Goal: Task Accomplishment & Management: Use online tool/utility

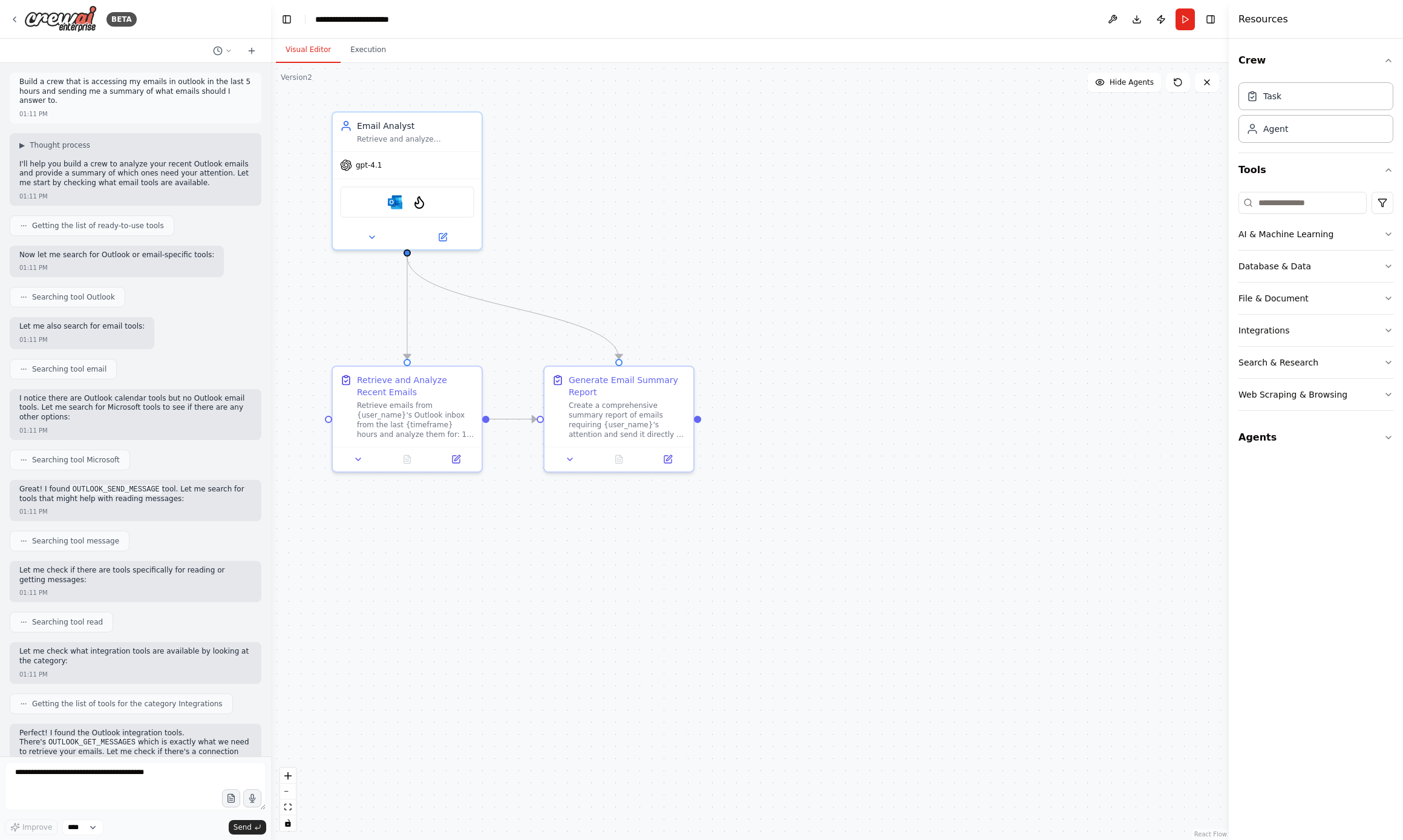
scroll to position [1643, 0]
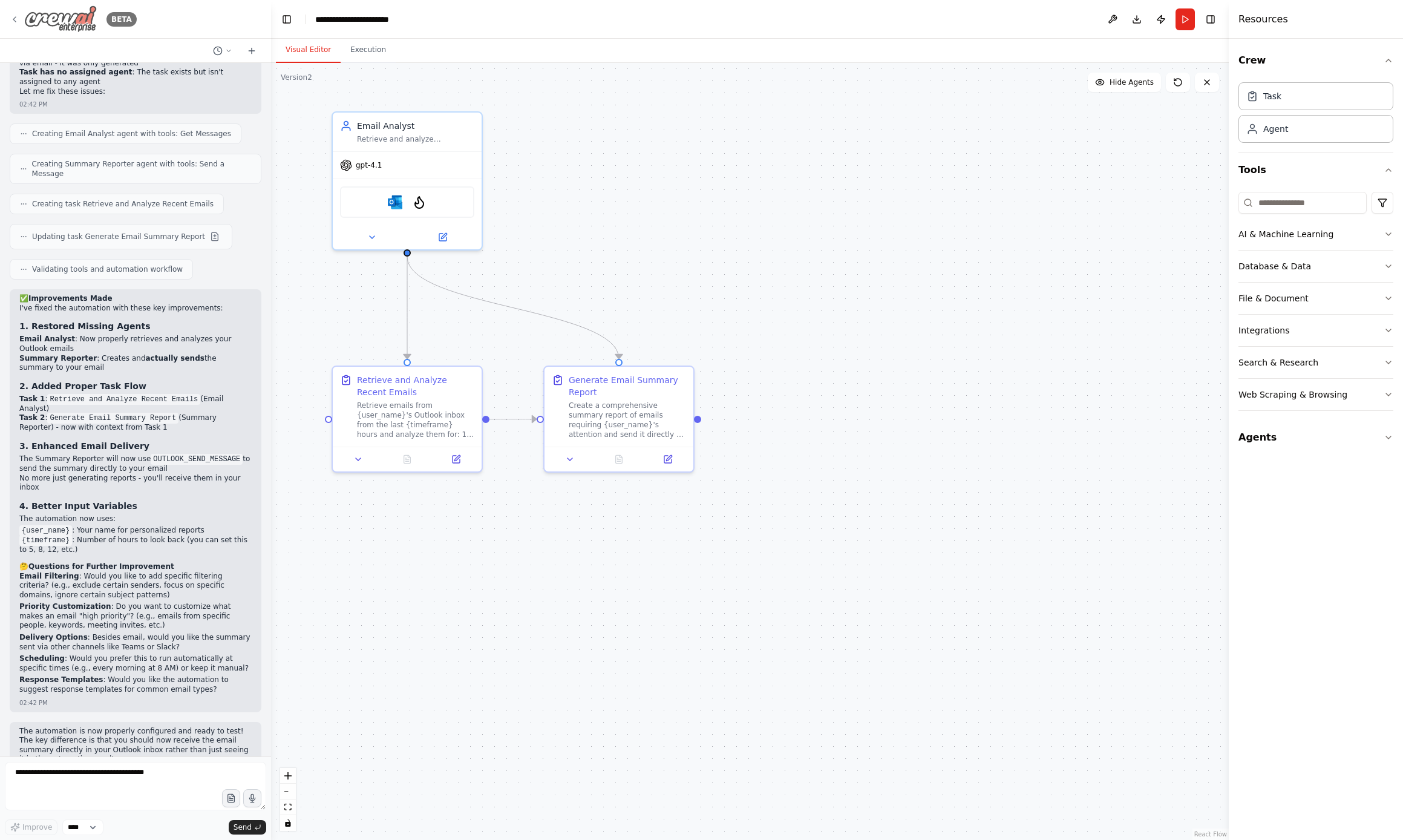
click at [15, 20] on icon at bounding box center [14, 19] width 9 height 9
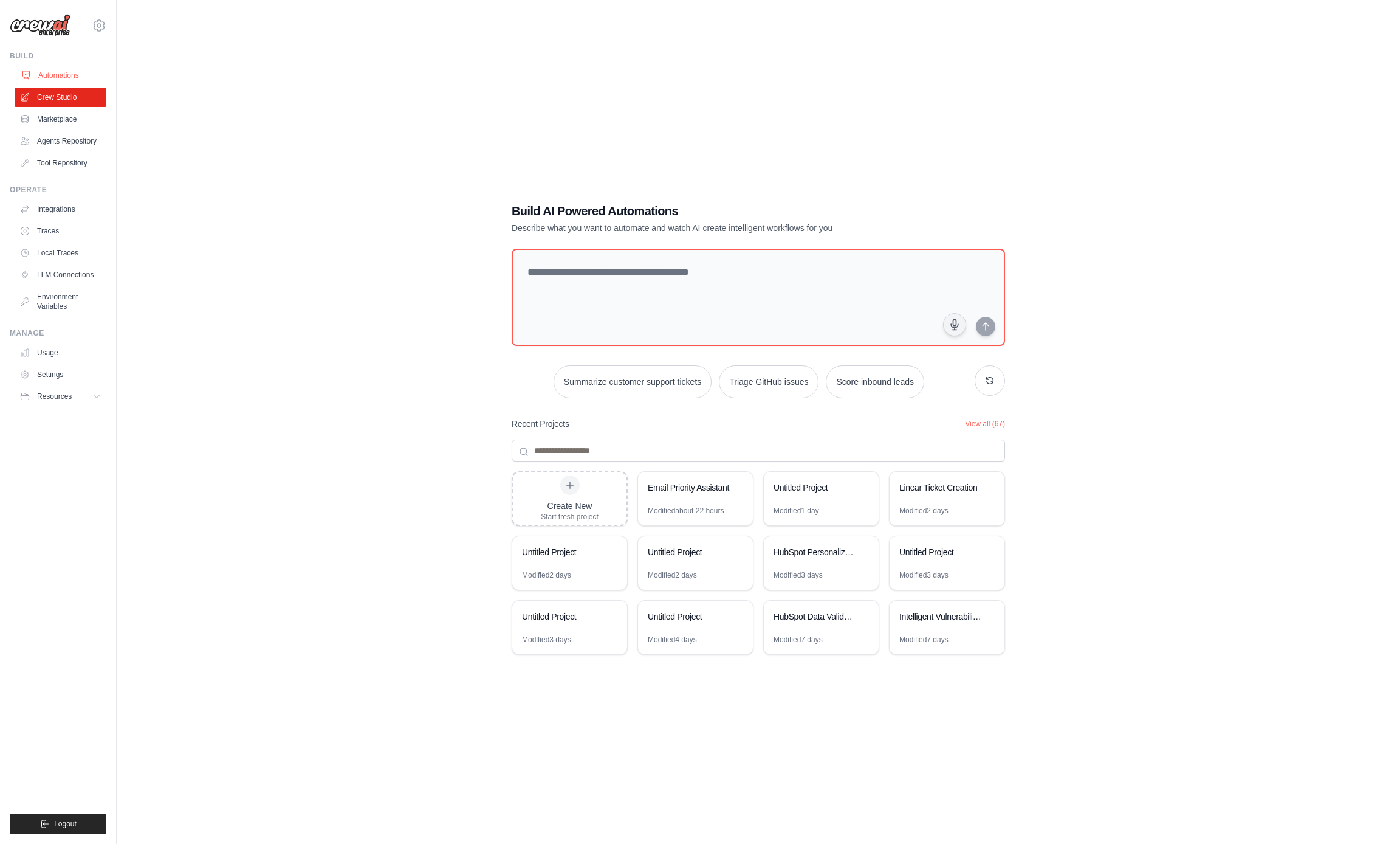
click at [50, 79] on link "Automations" at bounding box center [62, 75] width 91 height 20
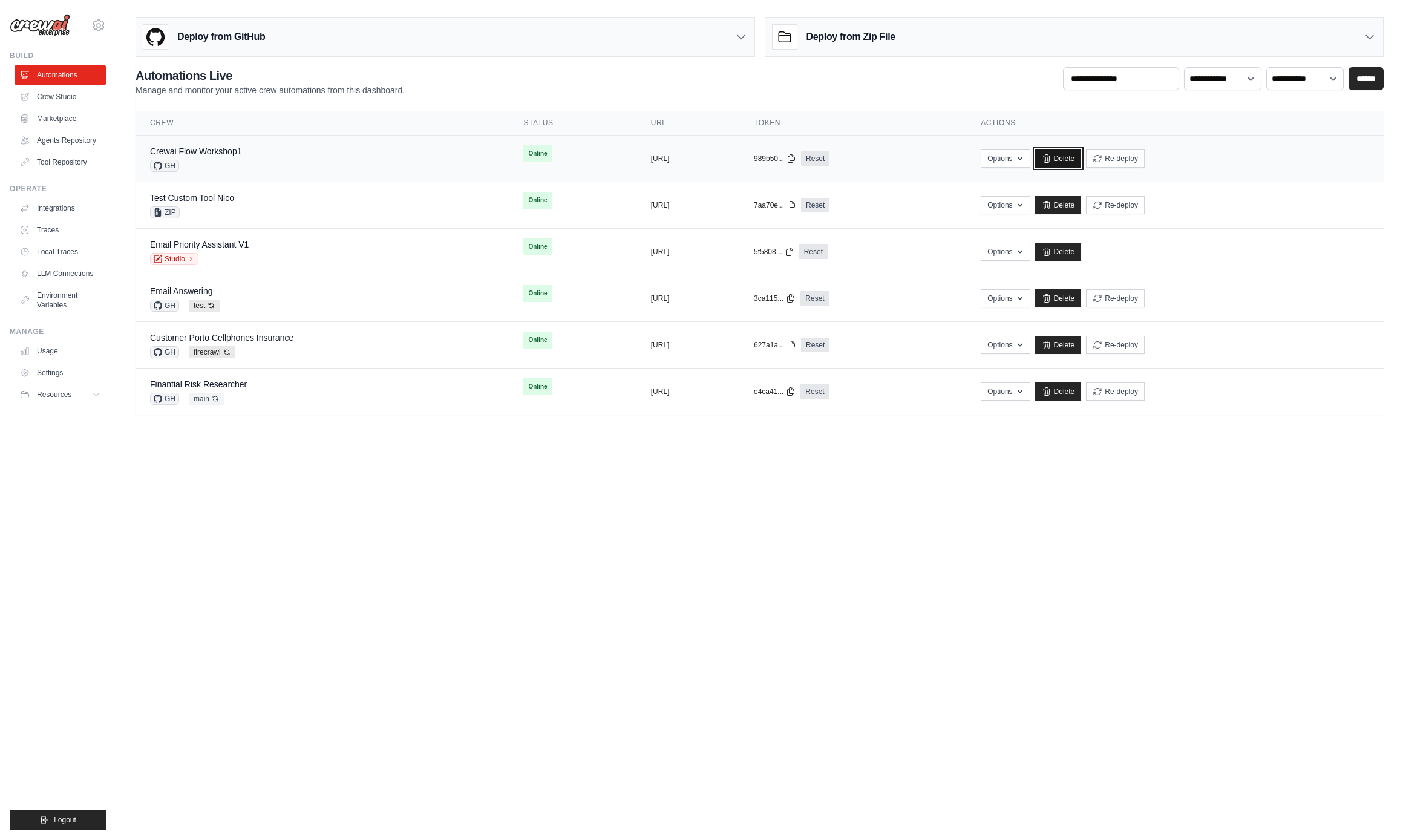
click at [1082, 156] on link "Delete" at bounding box center [1059, 158] width 47 height 18
click at [55, 101] on link "Crew Studio" at bounding box center [61, 96] width 91 height 20
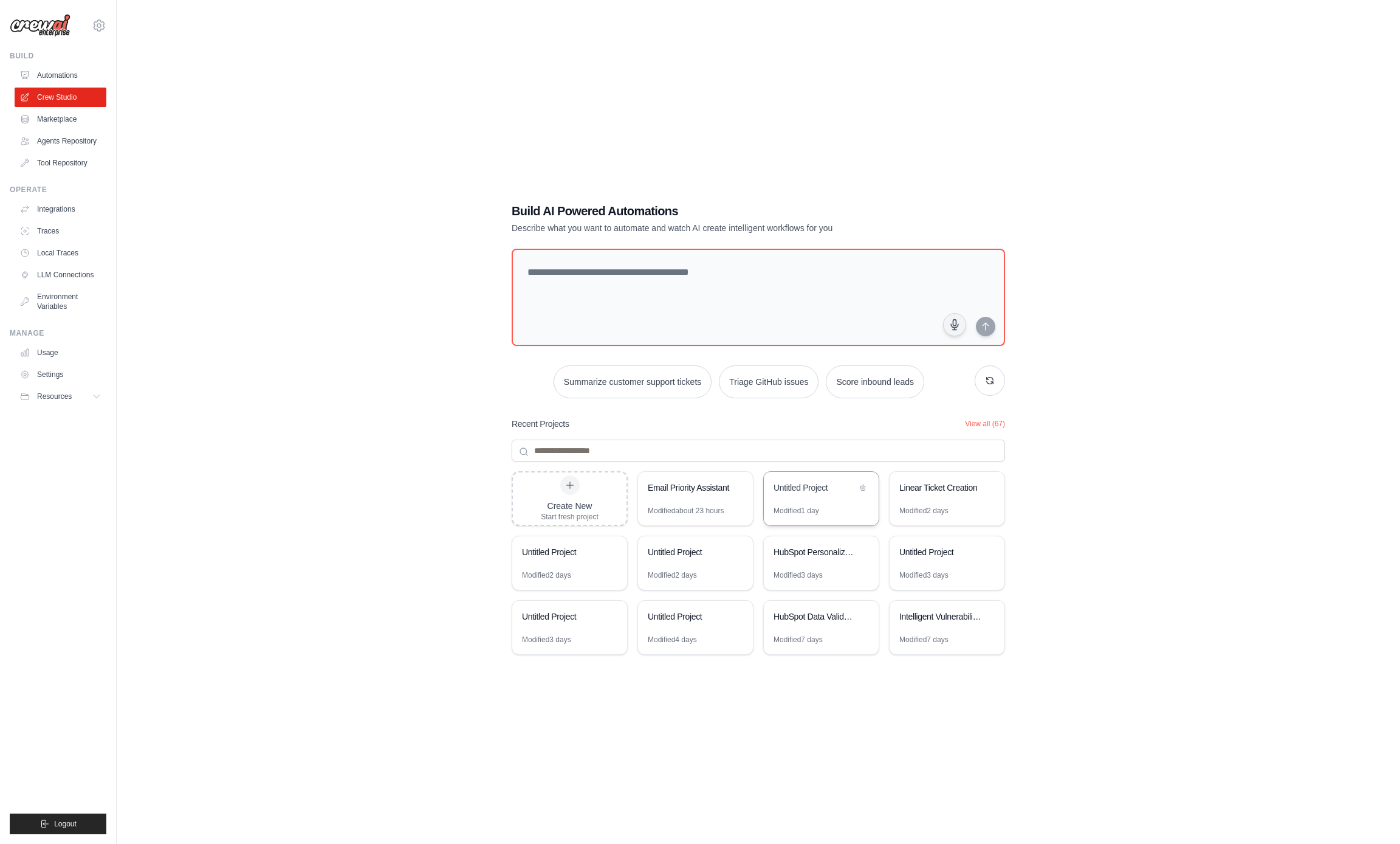
click at [805, 495] on div "Untitled Project" at bounding box center [815, 489] width 83 height 15
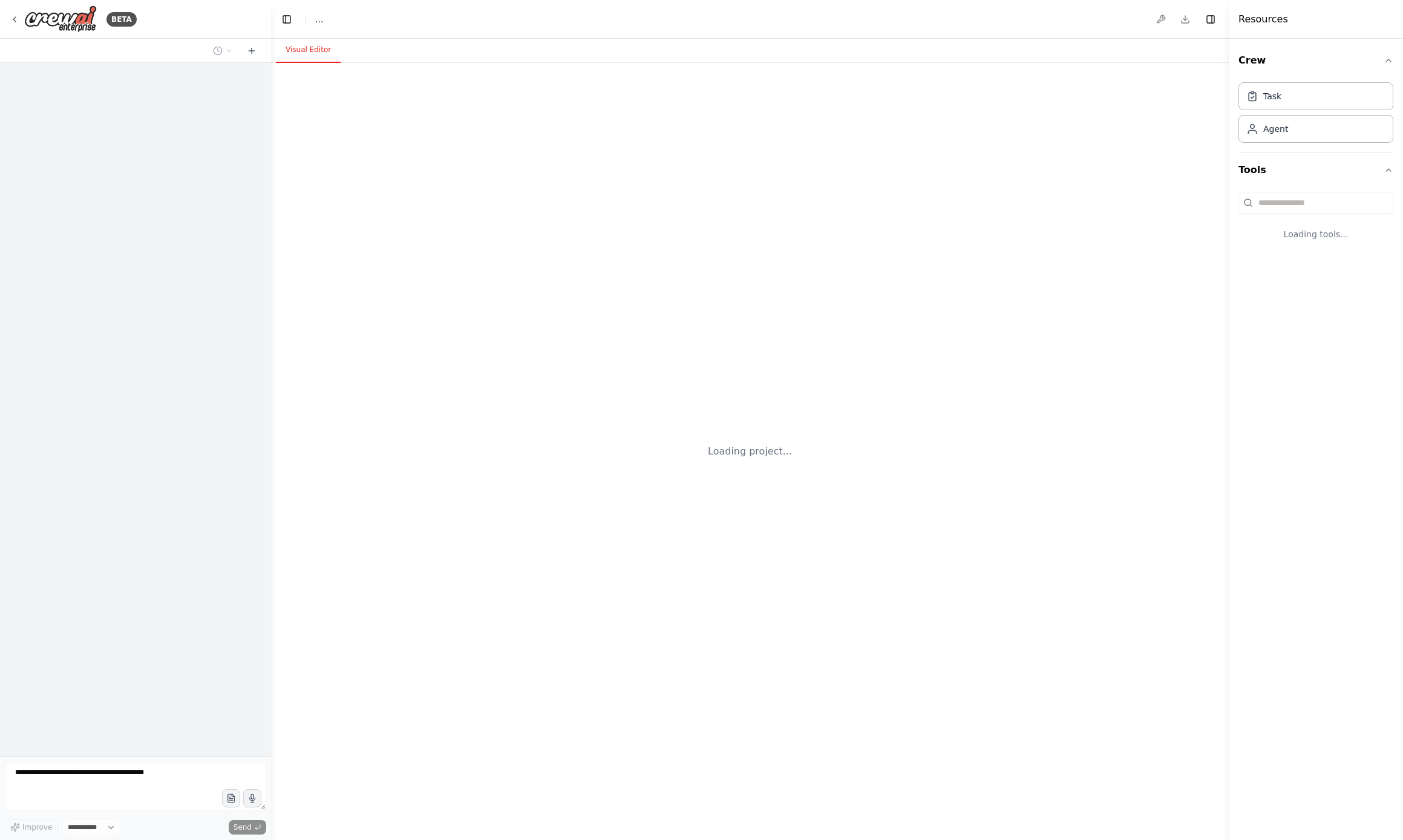
select select "****"
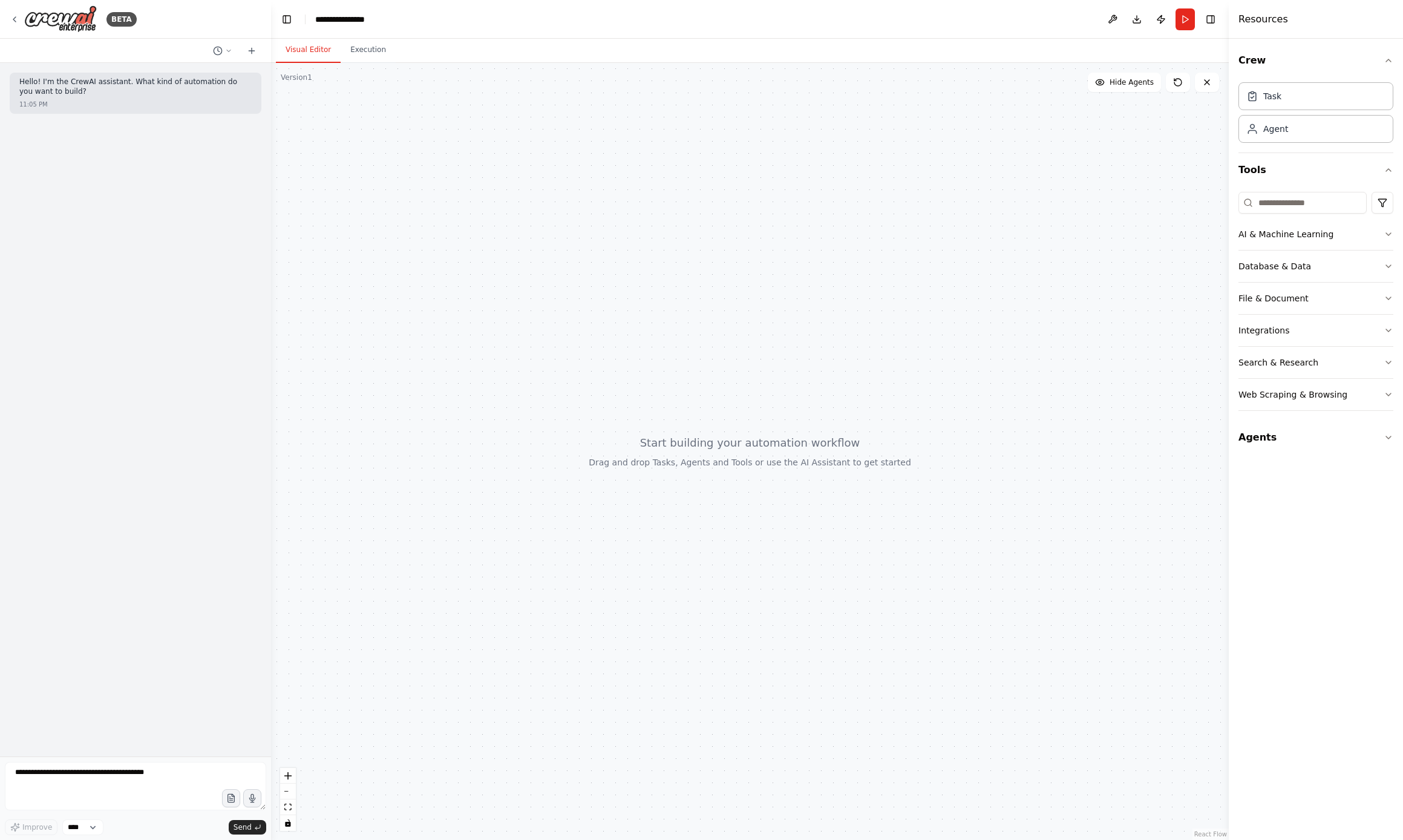
click at [355, 9] on header "**********" at bounding box center [750, 20] width 957 height 39
click at [356, 16] on div "**********" at bounding box center [346, 20] width 62 height 12
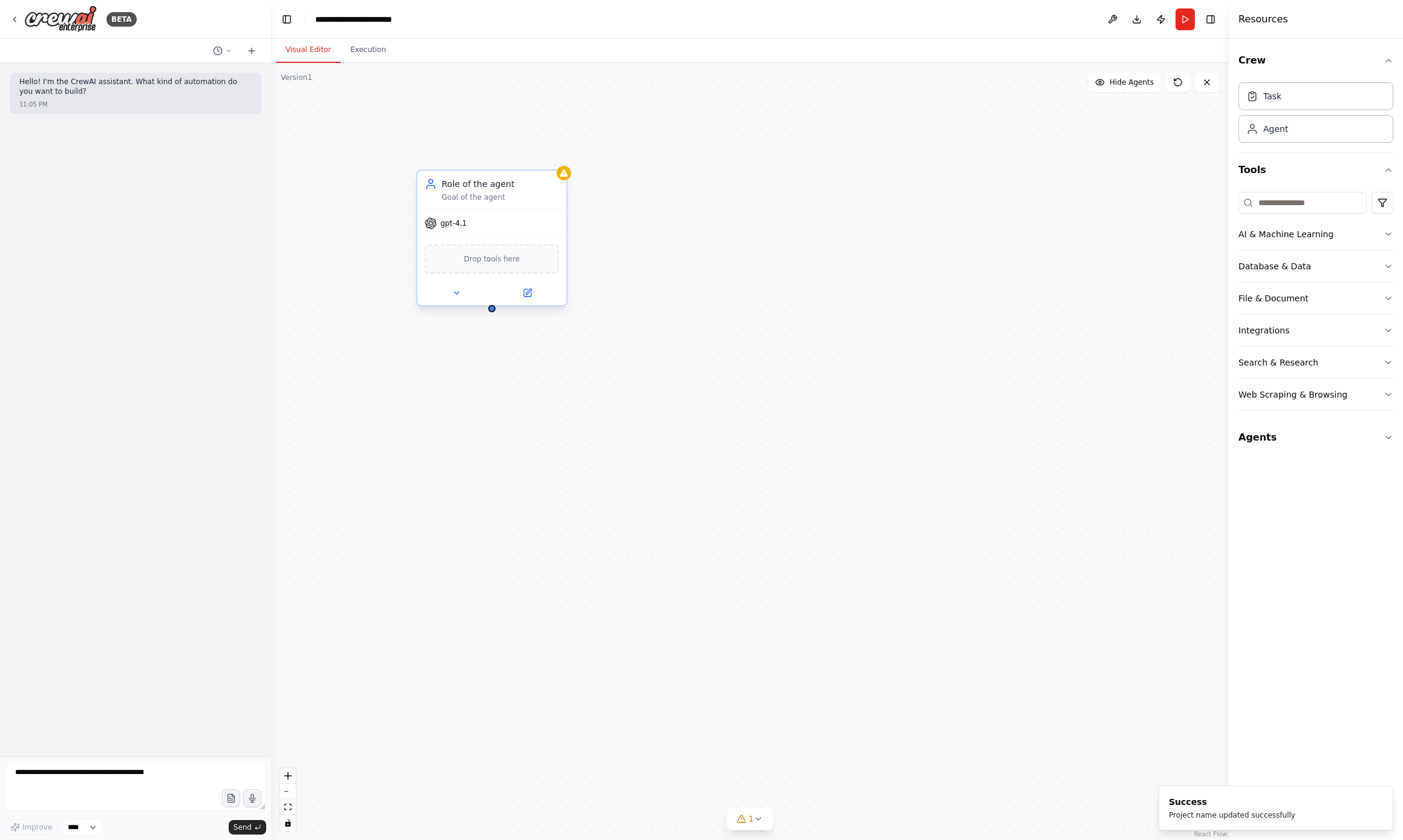
click at [556, 173] on div "Role of the agent Goal of the agent" at bounding box center [491, 190] width 149 height 39
click at [557, 162] on button at bounding box center [557, 158] width 16 height 16
click at [539, 158] on button "Confirm" at bounding box center [523, 158] width 43 height 14
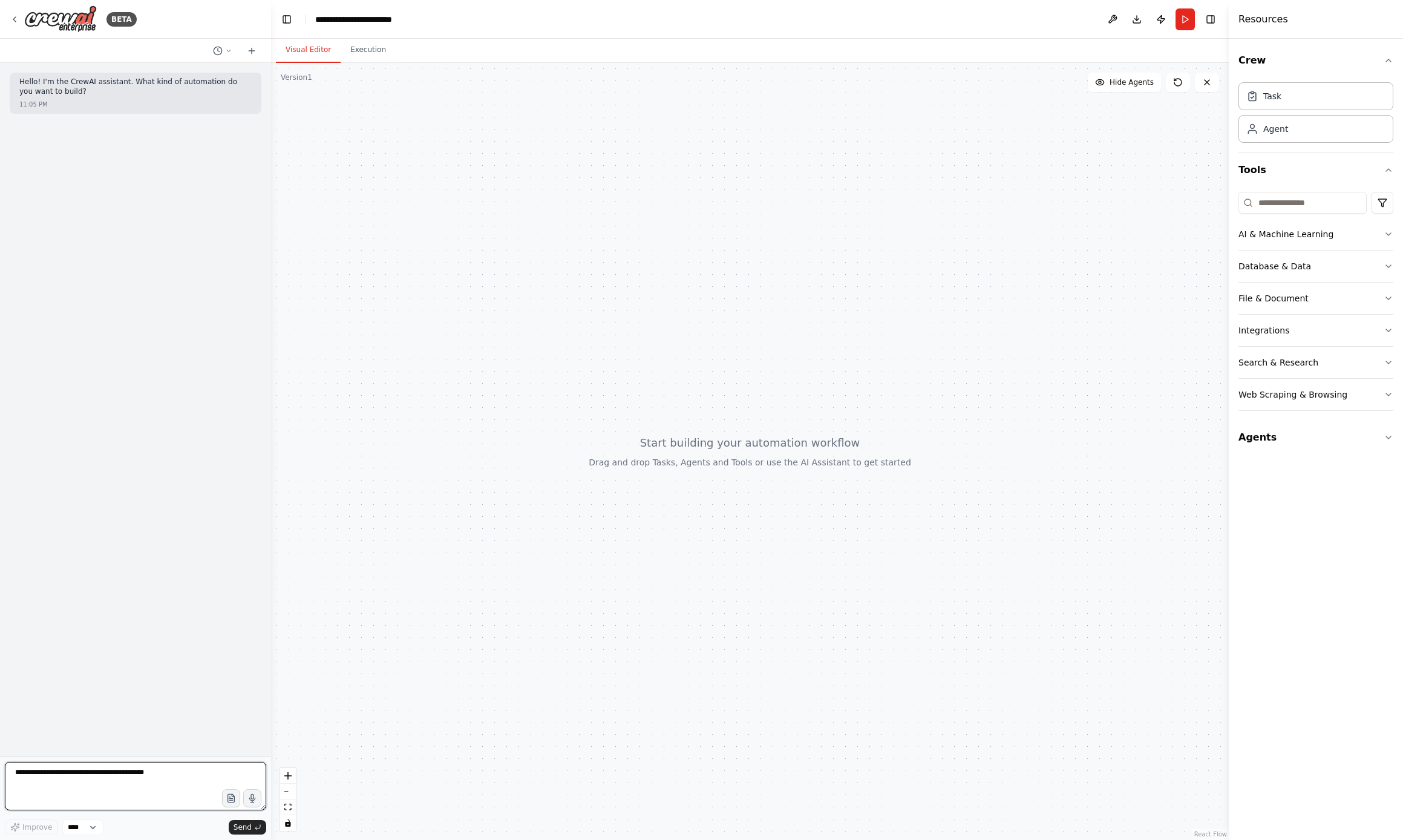
click at [22, 786] on textarea at bounding box center [135, 786] width 261 height 48
type textarea "**********"
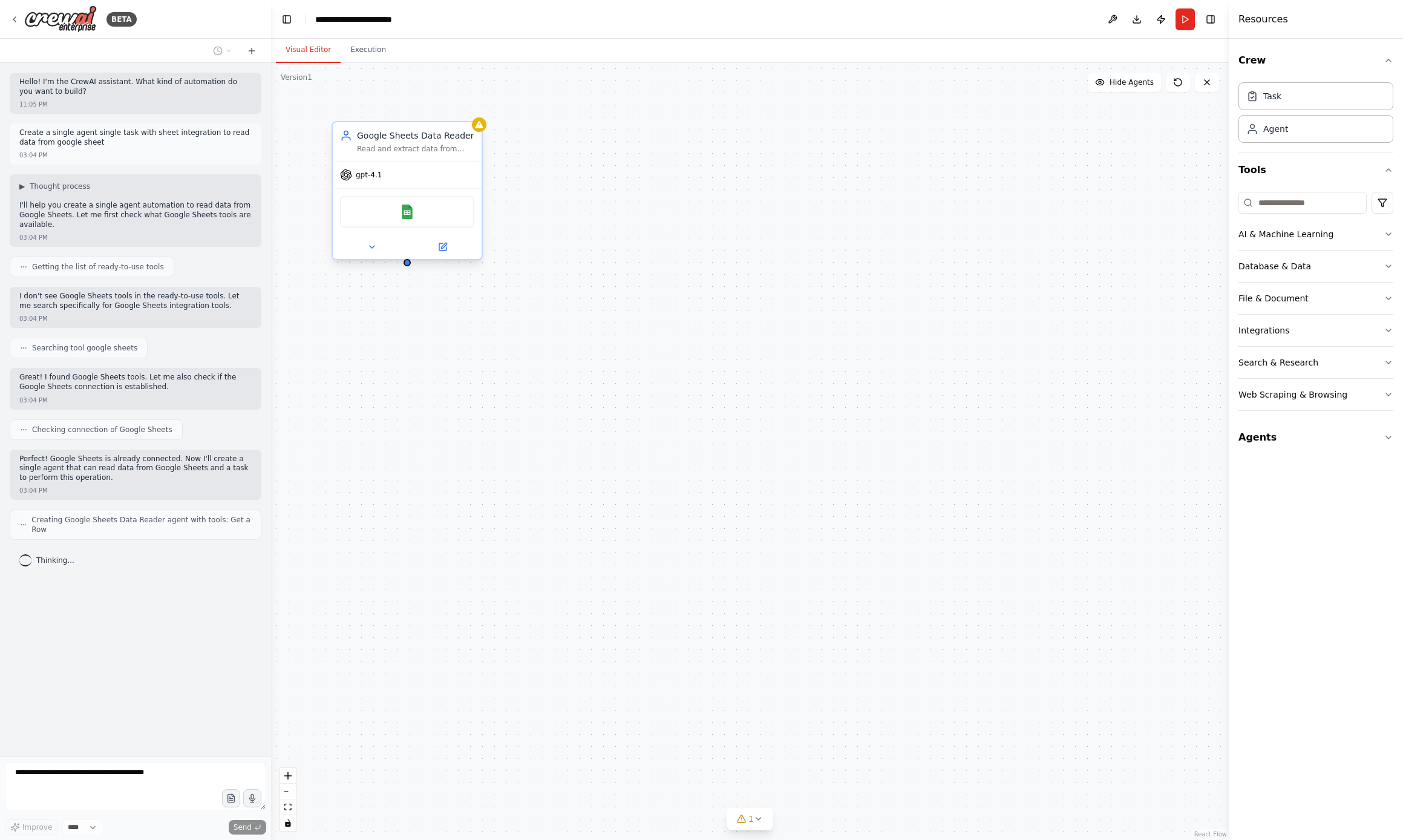
click at [430, 150] on div "Read and extract data from Google Sheets efficiently, retrieving specific rows …" at bounding box center [416, 148] width 117 height 9
click at [1315, 440] on button "Agents" at bounding box center [1316, 438] width 155 height 34
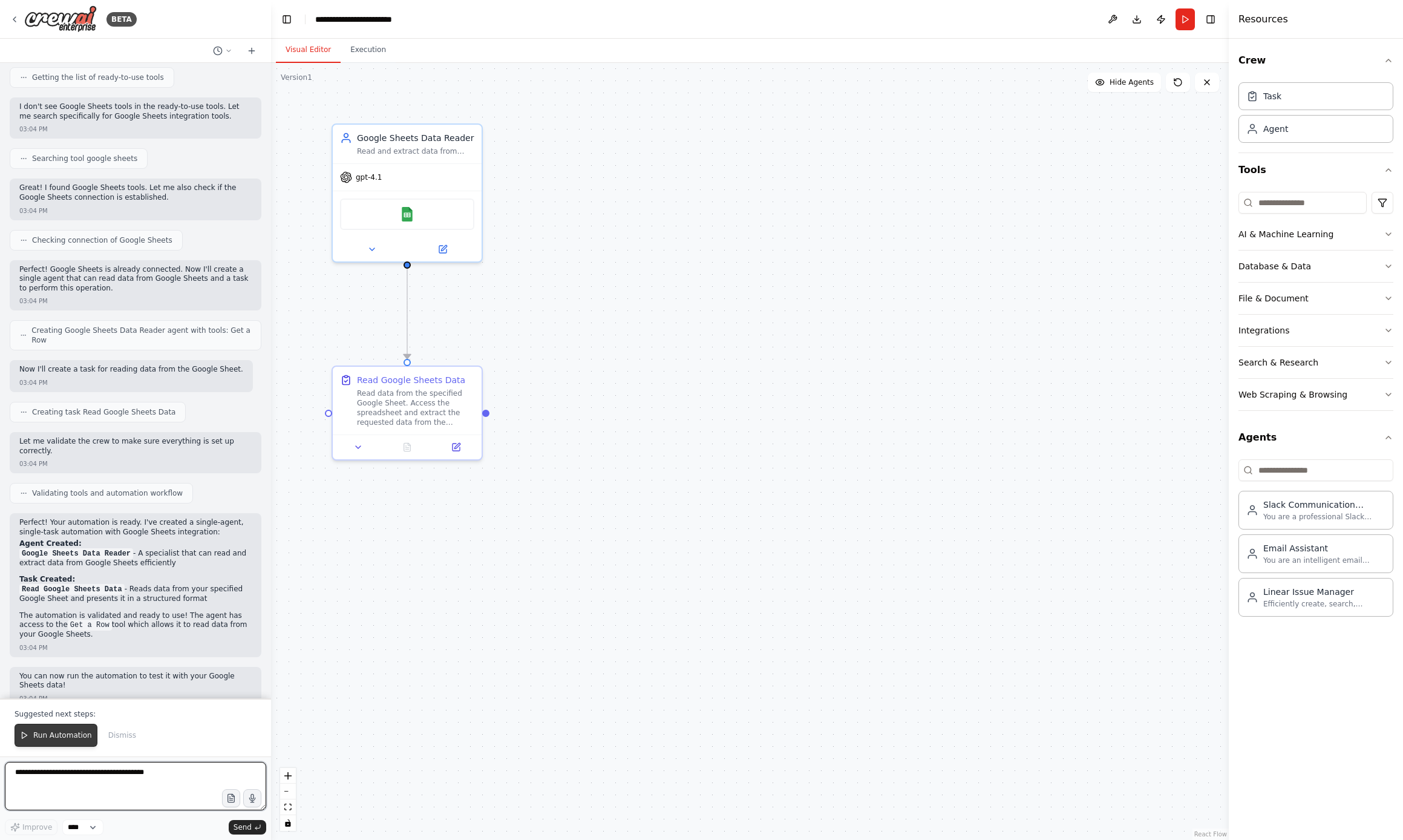
scroll to position [198, 0]
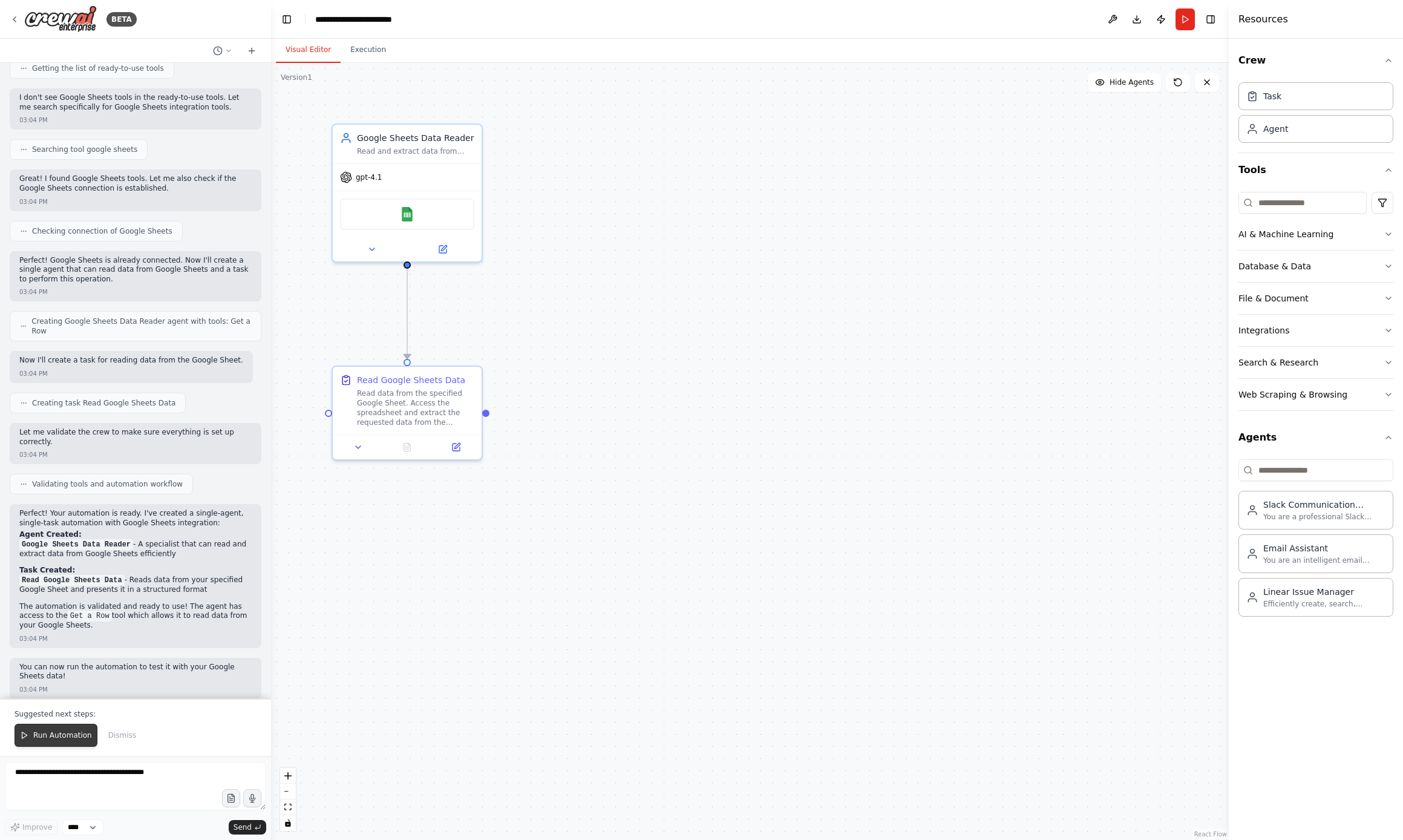
click at [53, 735] on span "Run Automation" at bounding box center [62, 735] width 59 height 9
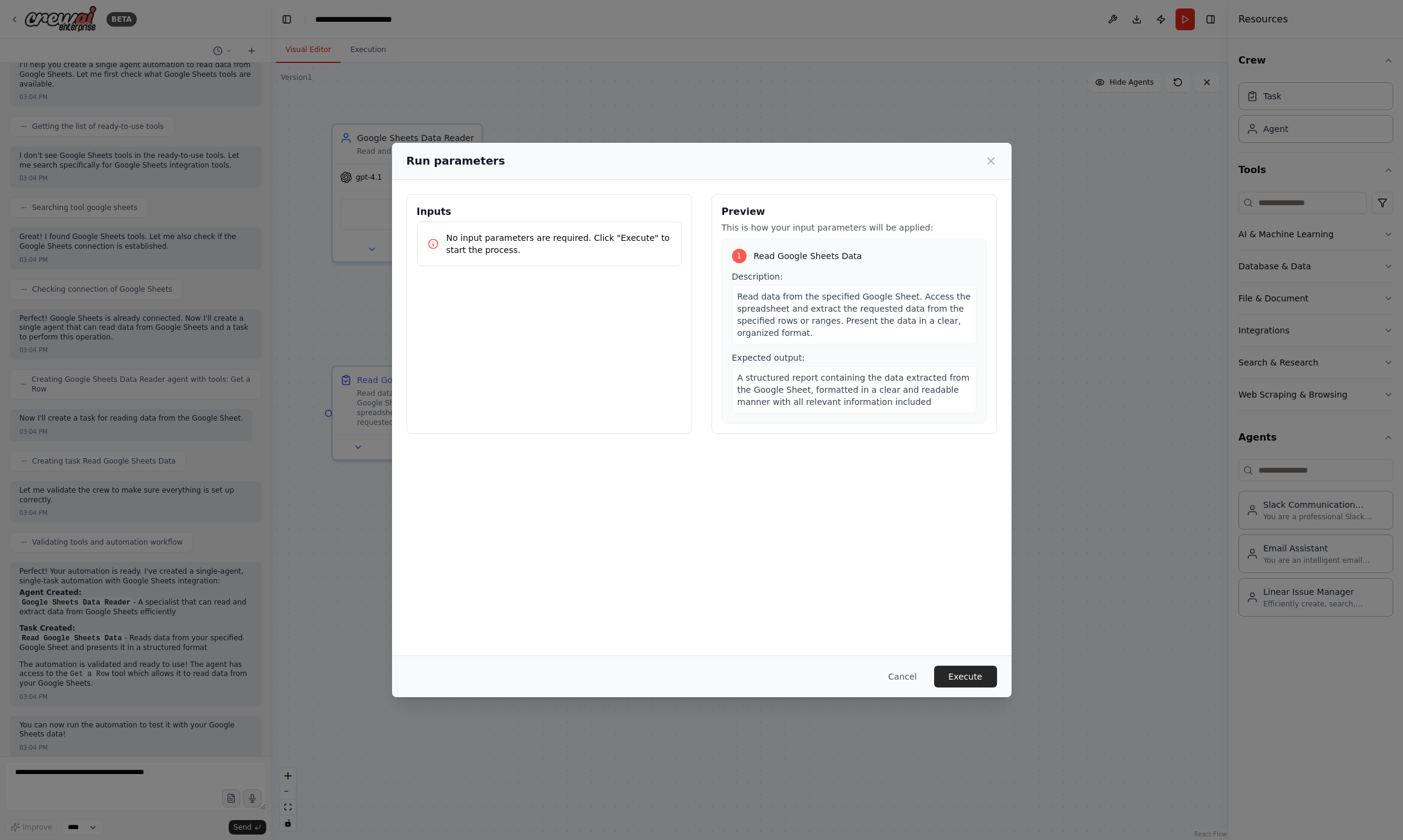
click at [607, 244] on p "No input parameters are required. Click "Execute" to start the process." at bounding box center [559, 244] width 225 height 24
click at [909, 673] on button "Cancel" at bounding box center [902, 677] width 48 height 22
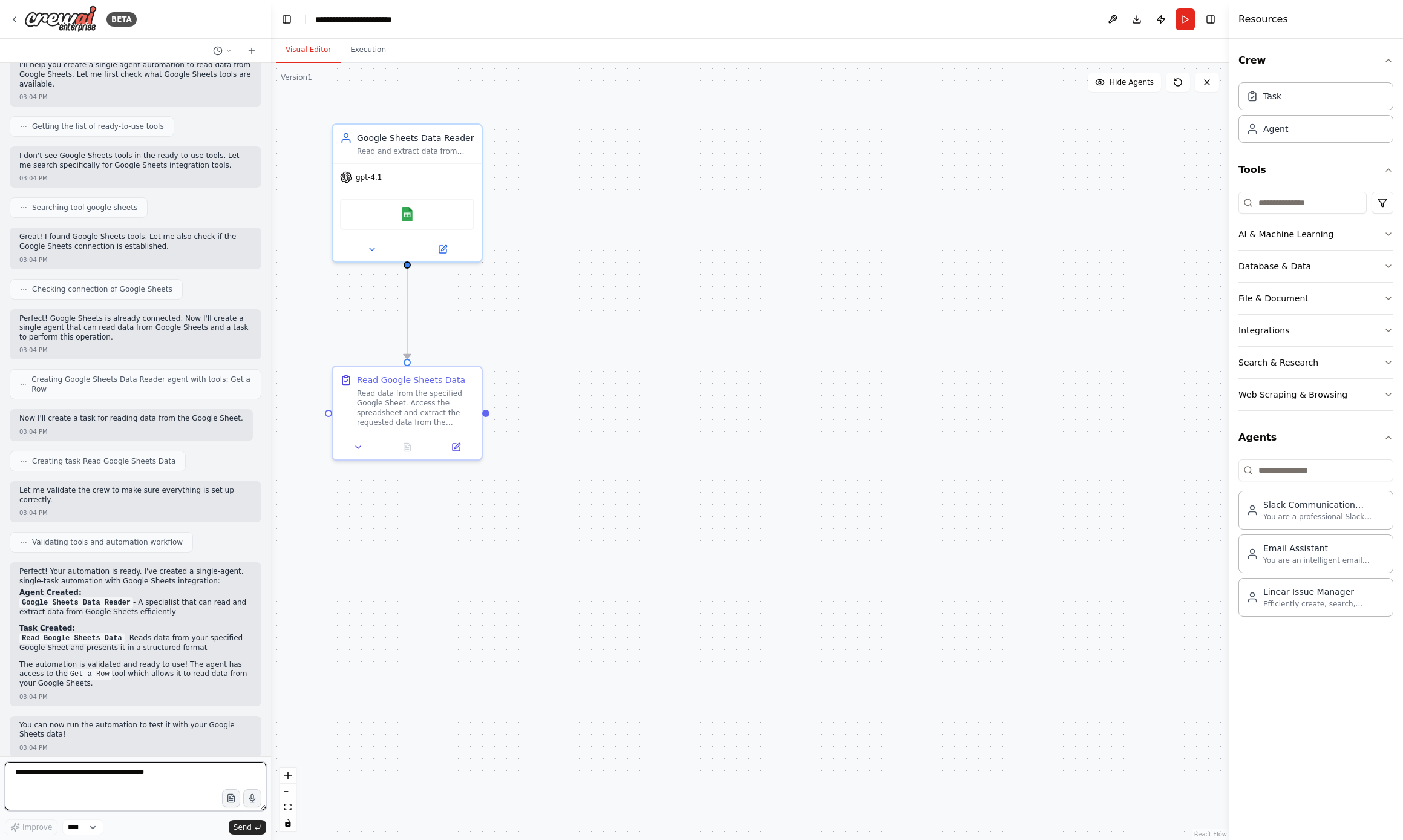
click at [89, 791] on textarea at bounding box center [135, 786] width 261 height 48
type textarea "**********"
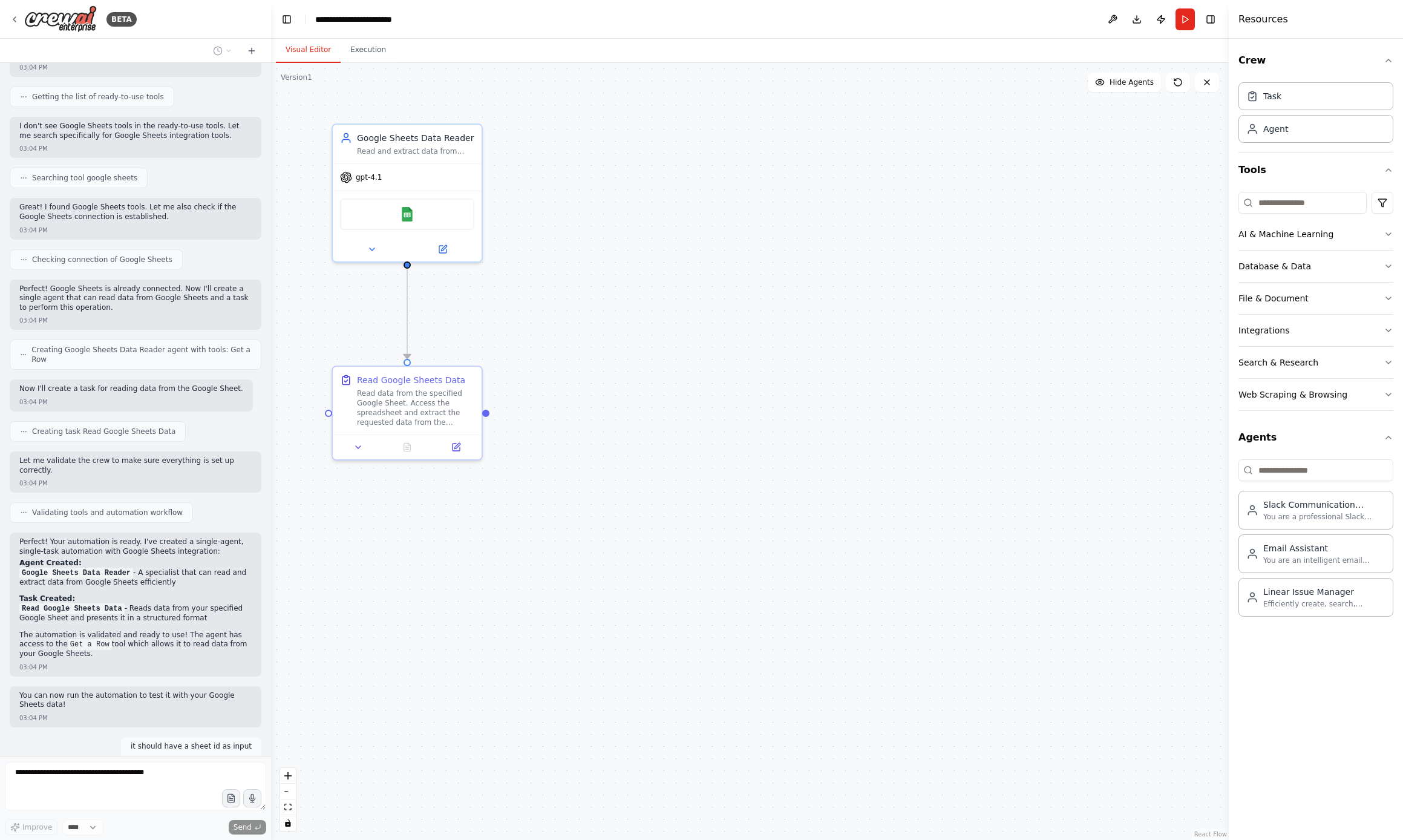
scroll to position [213, 0]
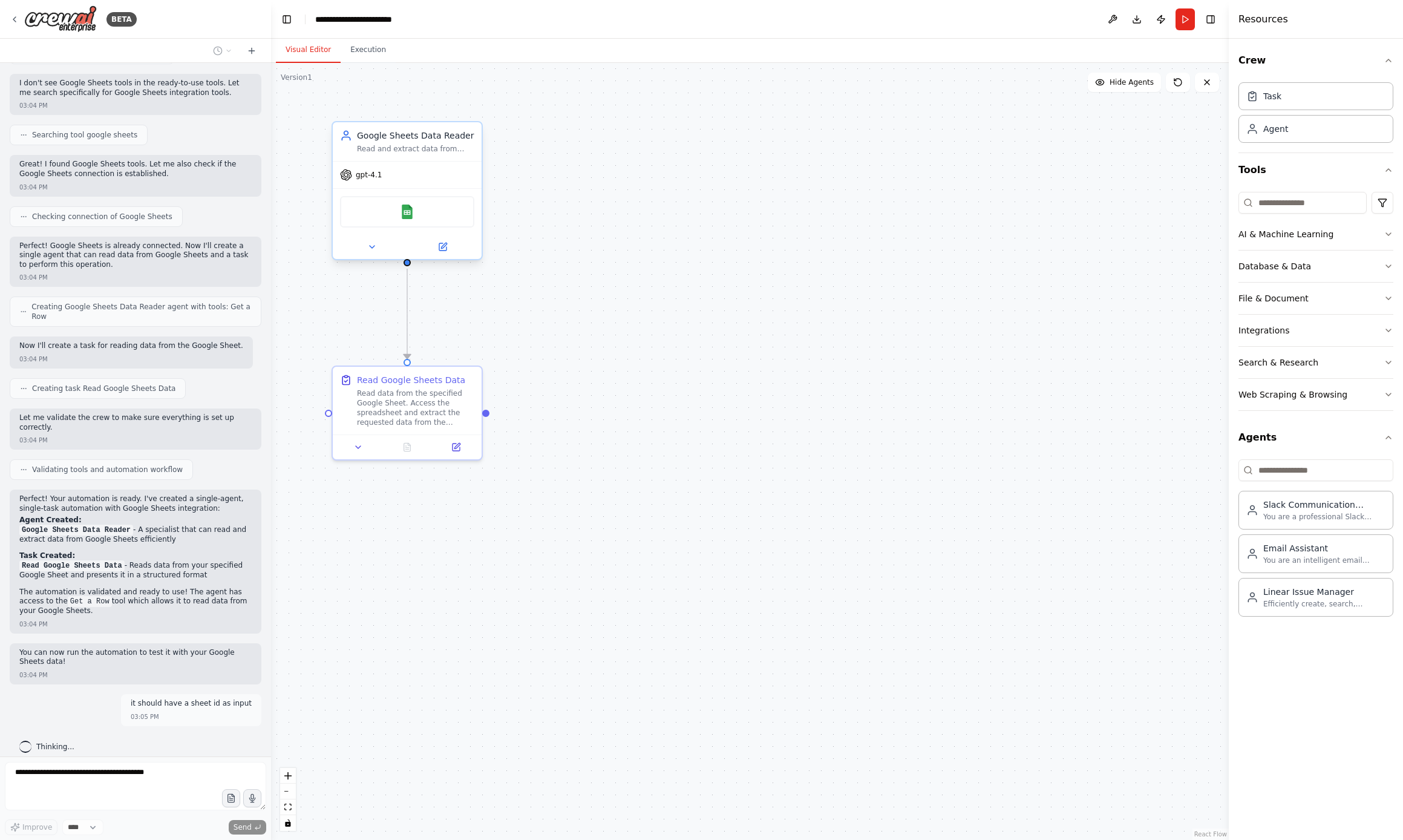
click at [429, 167] on div "gpt-4.1" at bounding box center [406, 174] width 149 height 26
click at [444, 242] on icon at bounding box center [442, 247] width 9 height 9
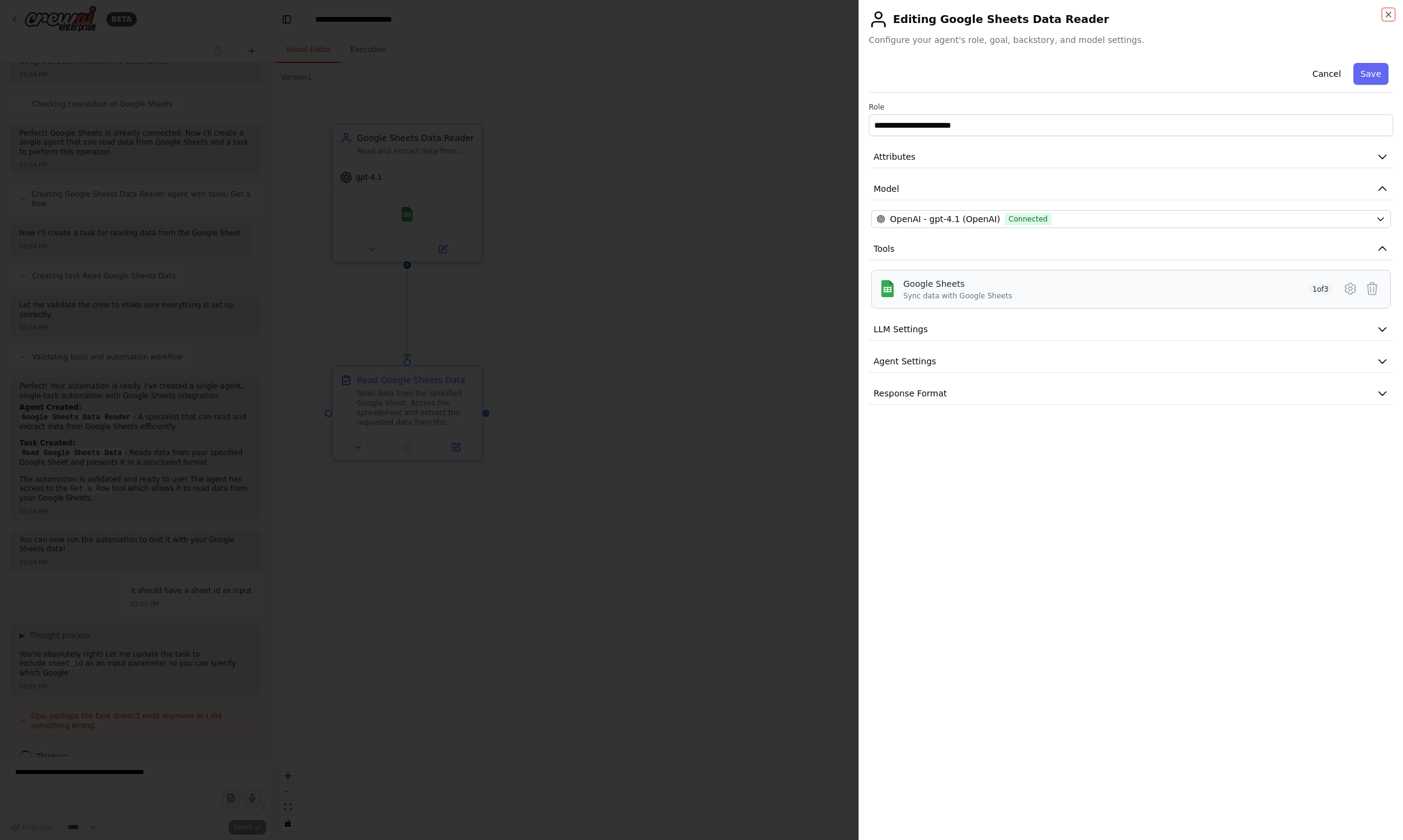
scroll to position [335, 0]
click at [1350, 290] on icon at bounding box center [1350, 288] width 14 height 14
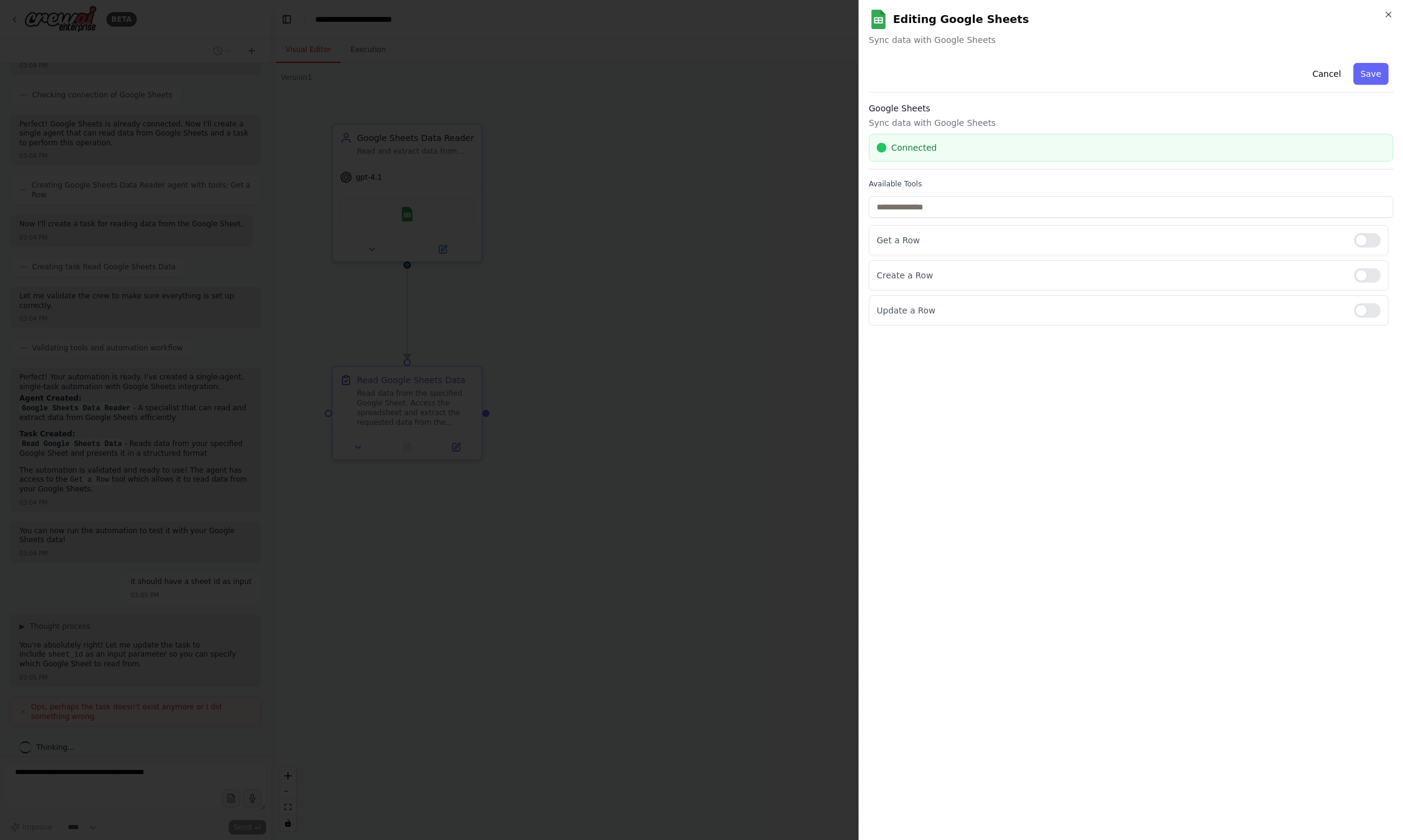
scroll to position [406, 0]
click at [798, 351] on div at bounding box center [702, 420] width 1403 height 840
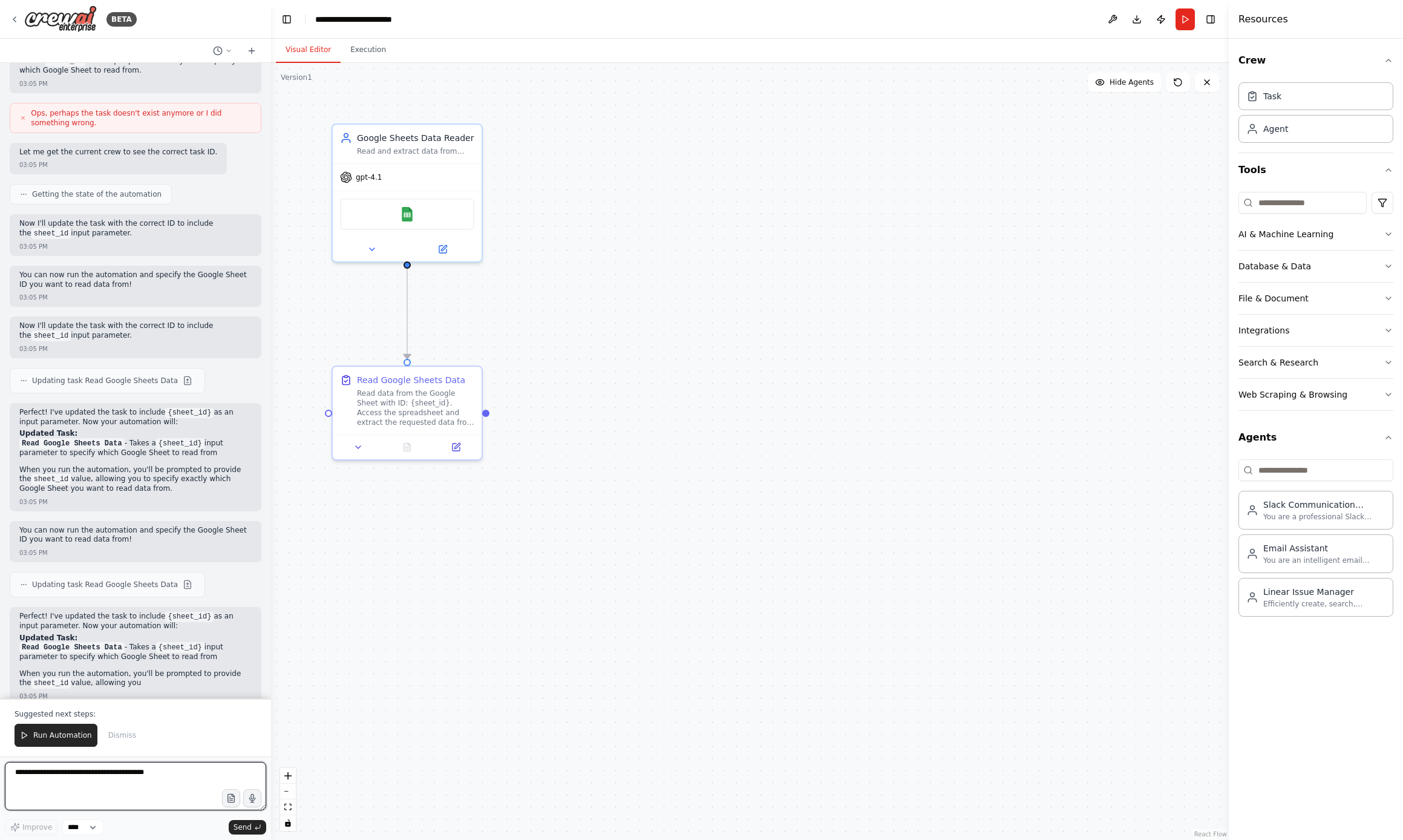
scroll to position [937, 0]
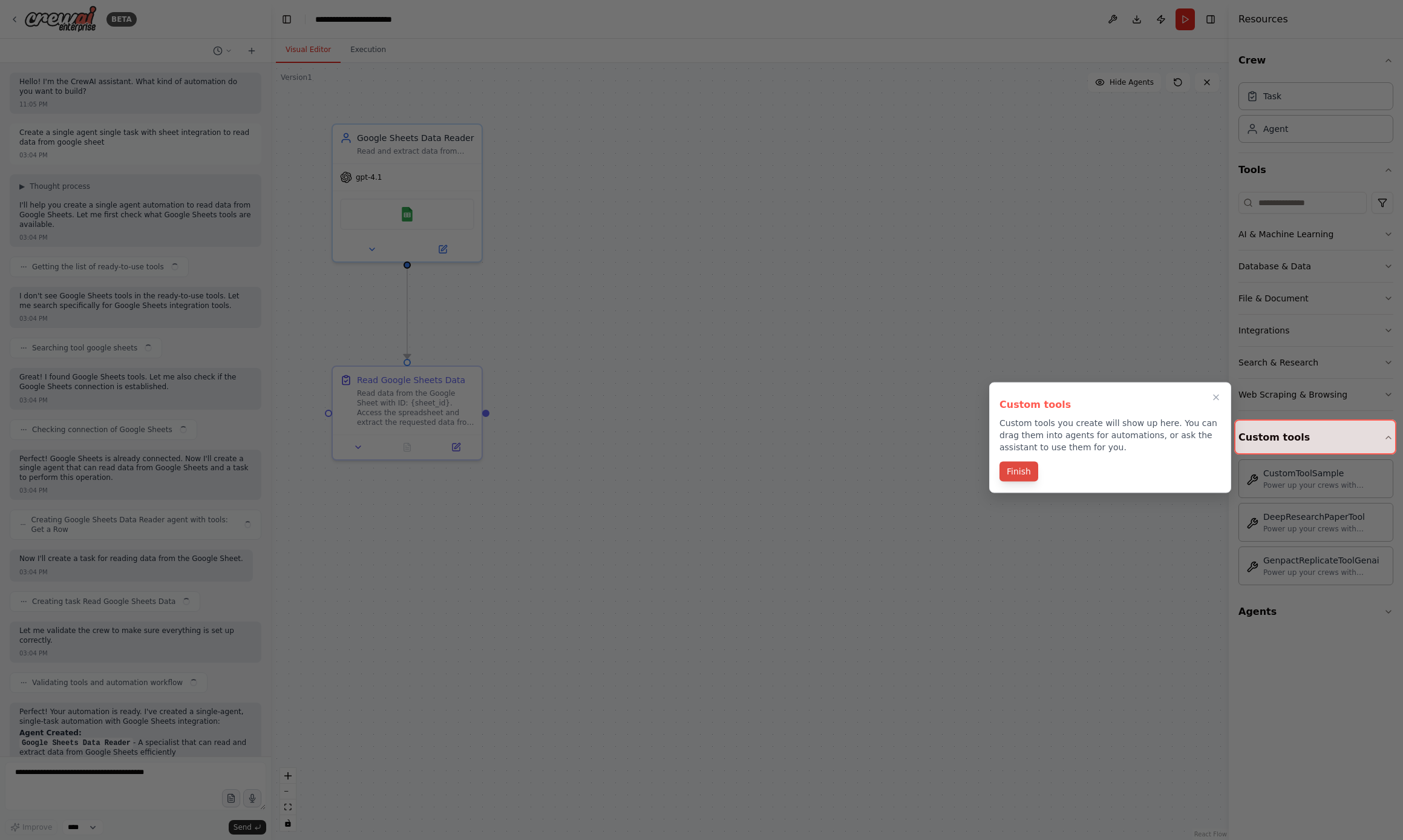
scroll to position [621, 0]
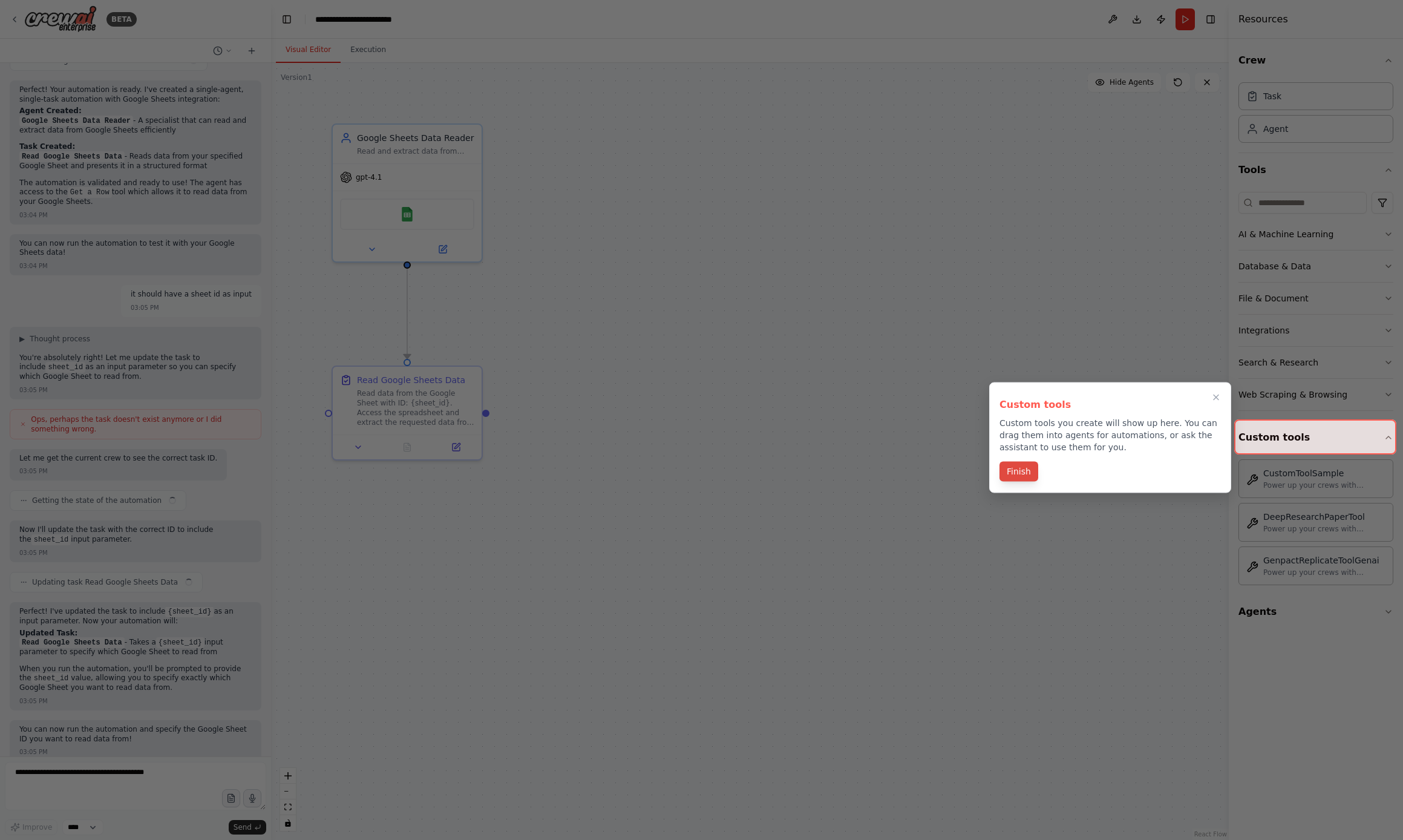
click at [1014, 471] on button "Finish" at bounding box center [1020, 471] width 39 height 20
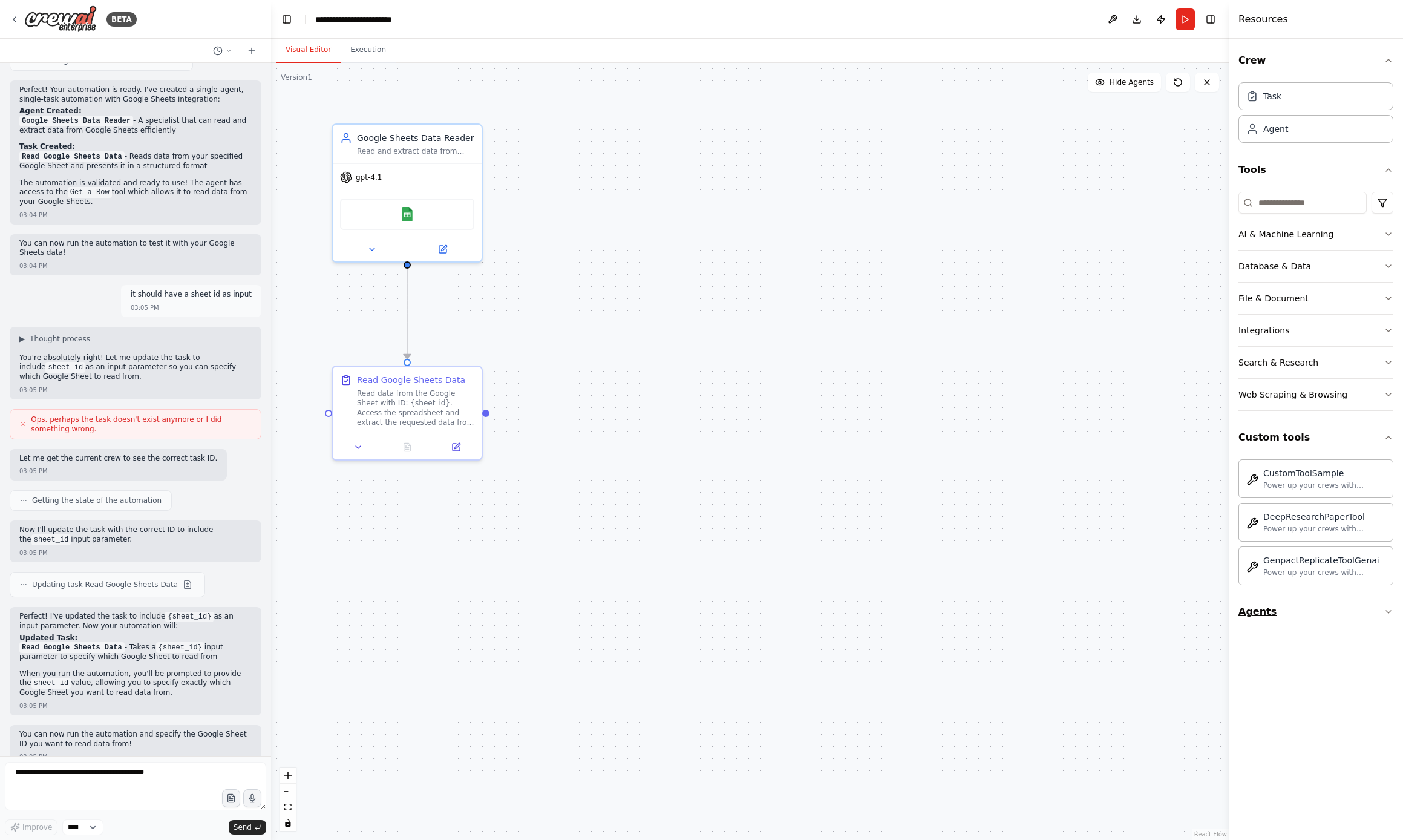
click at [1283, 612] on button "Agents" at bounding box center [1316, 611] width 155 height 34
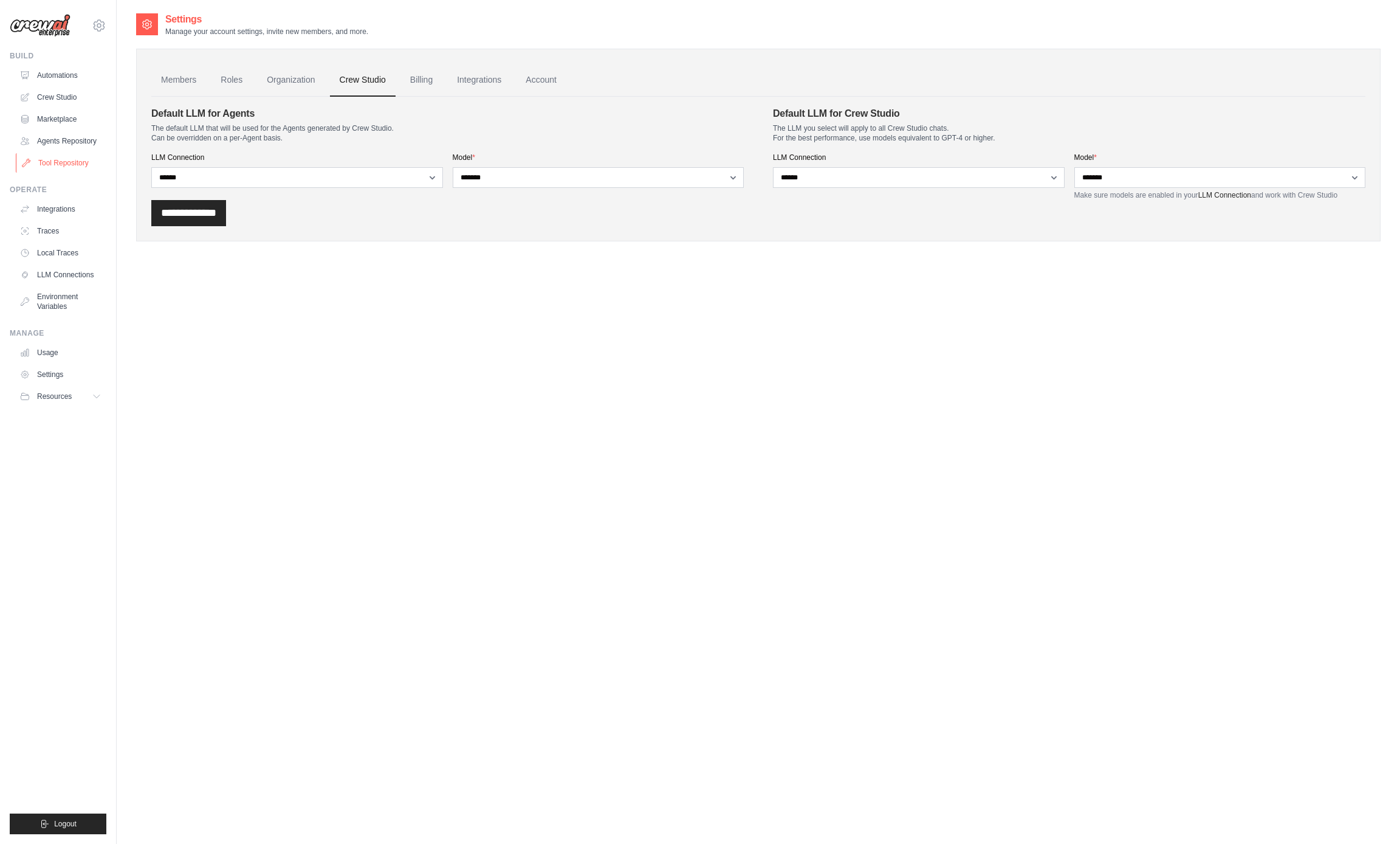
click at [62, 161] on link "Tool Repository" at bounding box center [62, 162] width 91 height 20
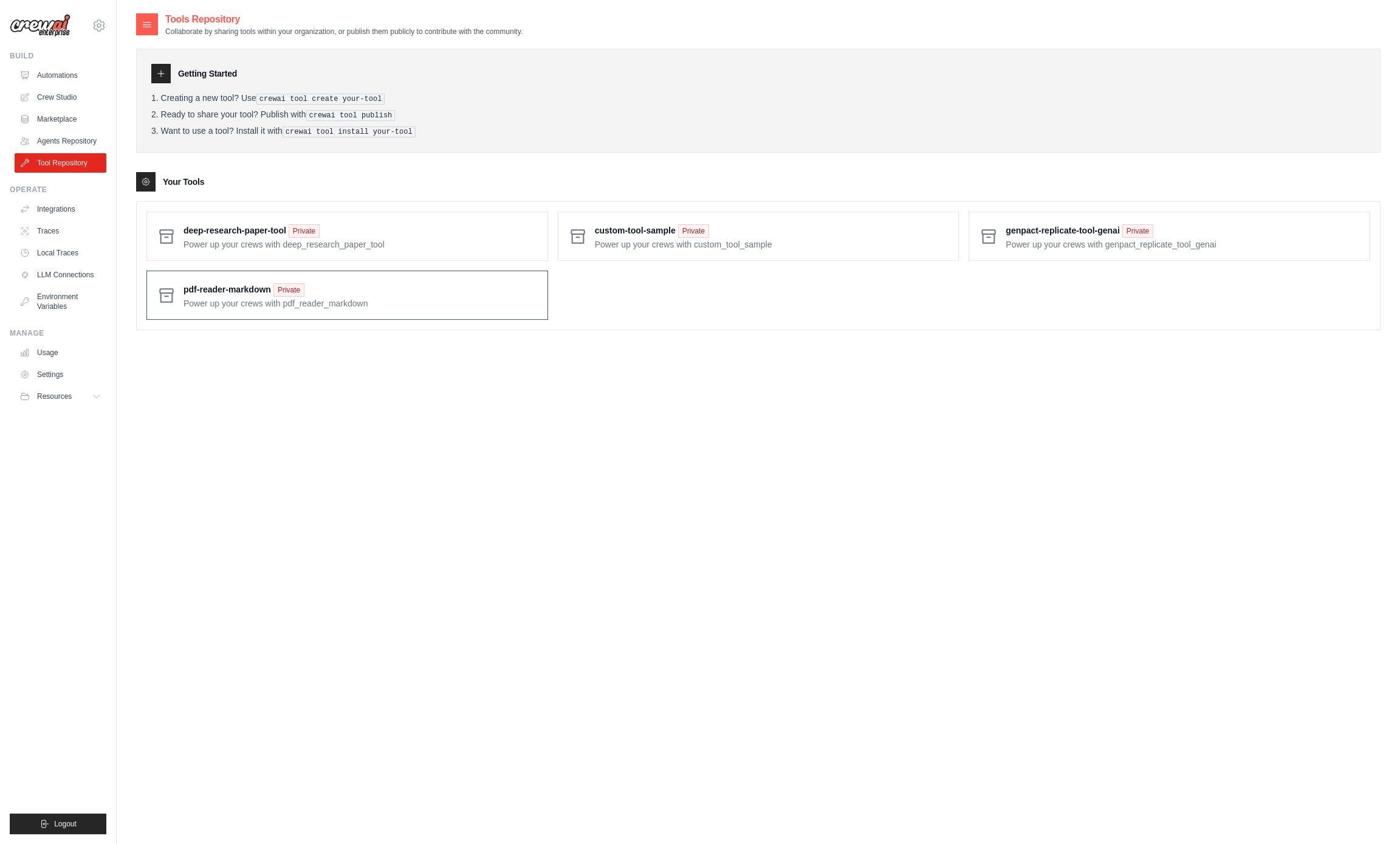
click at [244, 303] on span at bounding box center [360, 295] width 354 height 28
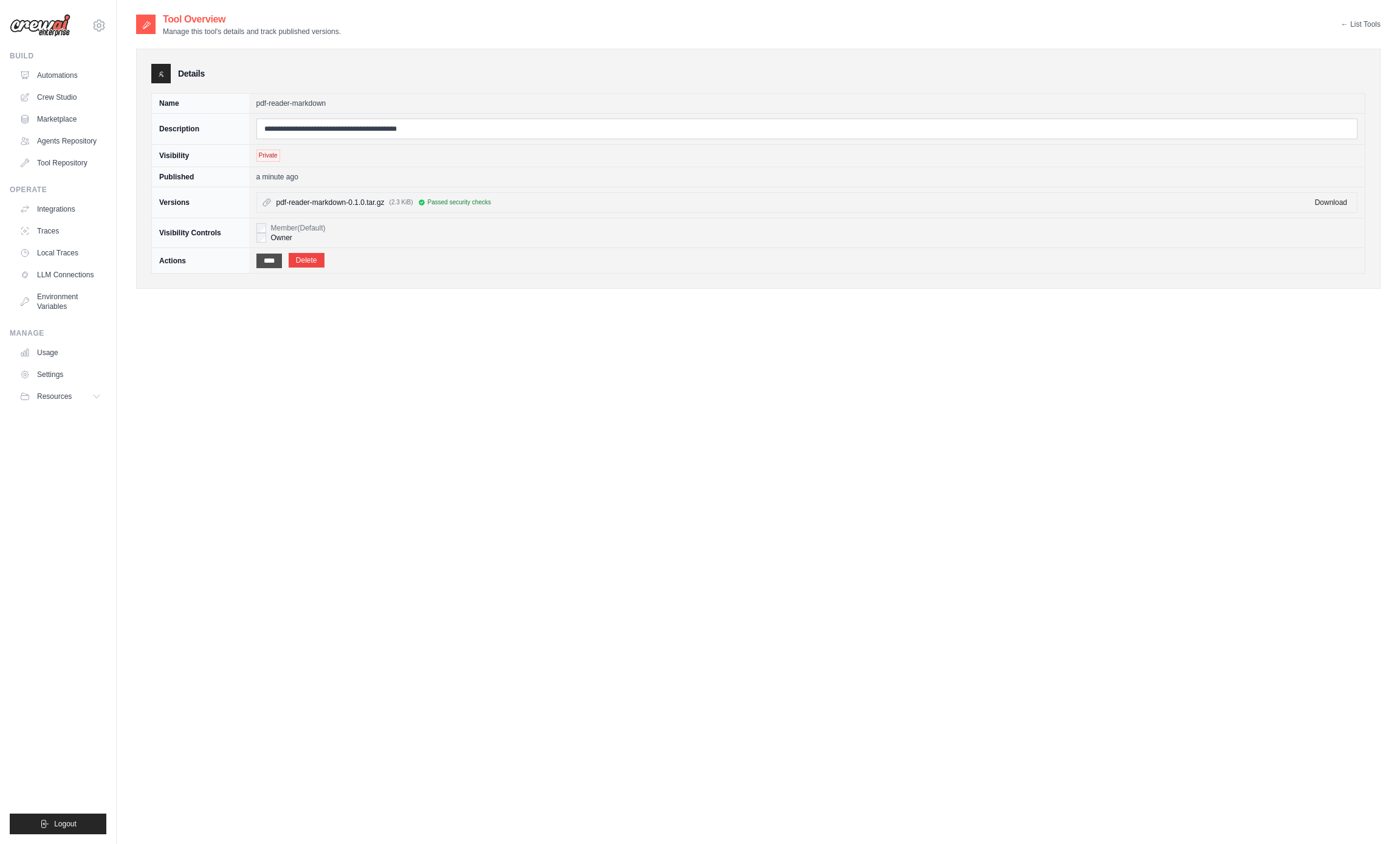
click at [270, 261] on input "****" at bounding box center [269, 261] width 26 height 15
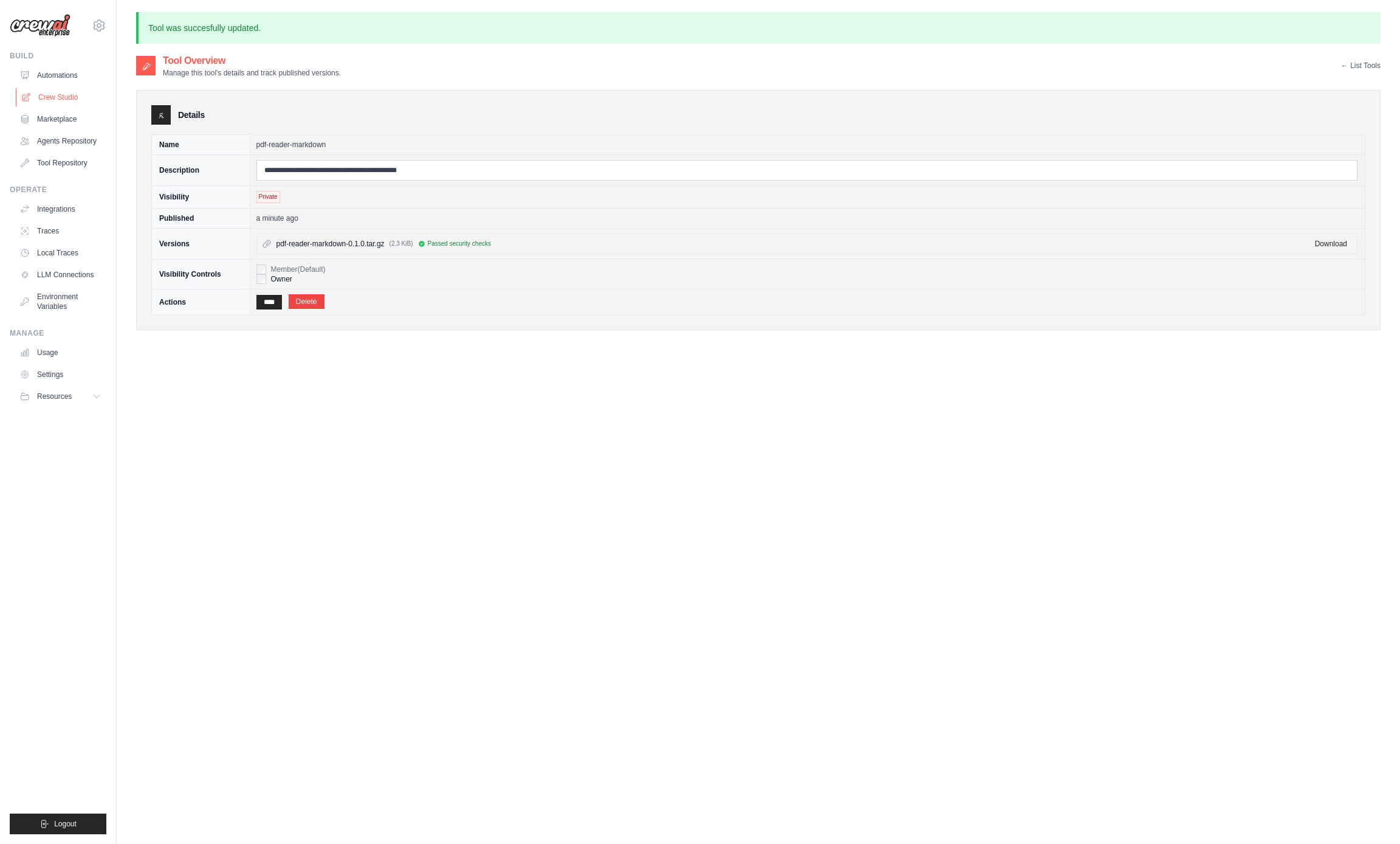
click at [53, 104] on link "Crew Studio" at bounding box center [62, 97] width 91 height 20
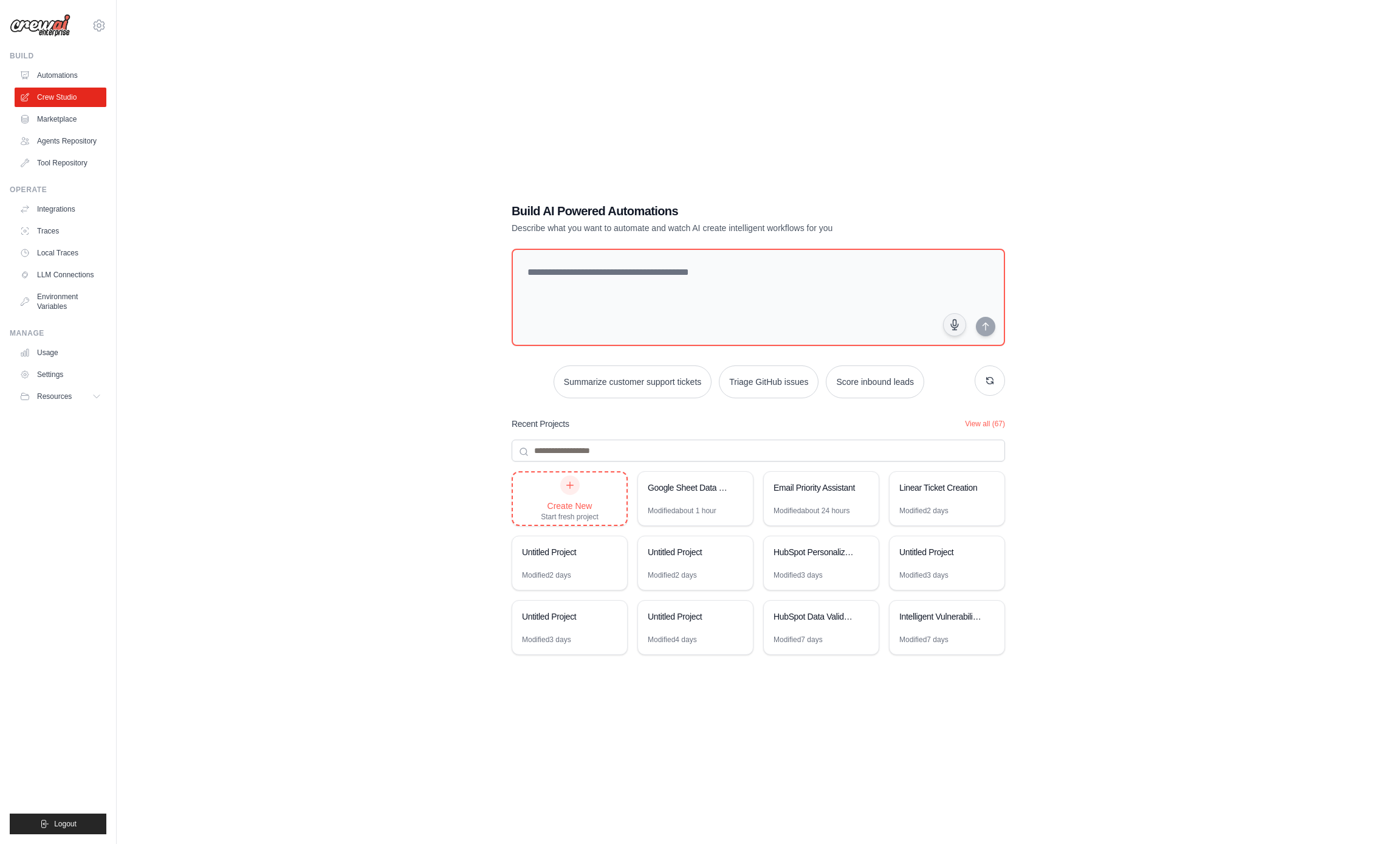
click at [583, 495] on div "Create New Start fresh project" at bounding box center [570, 498] width 58 height 46
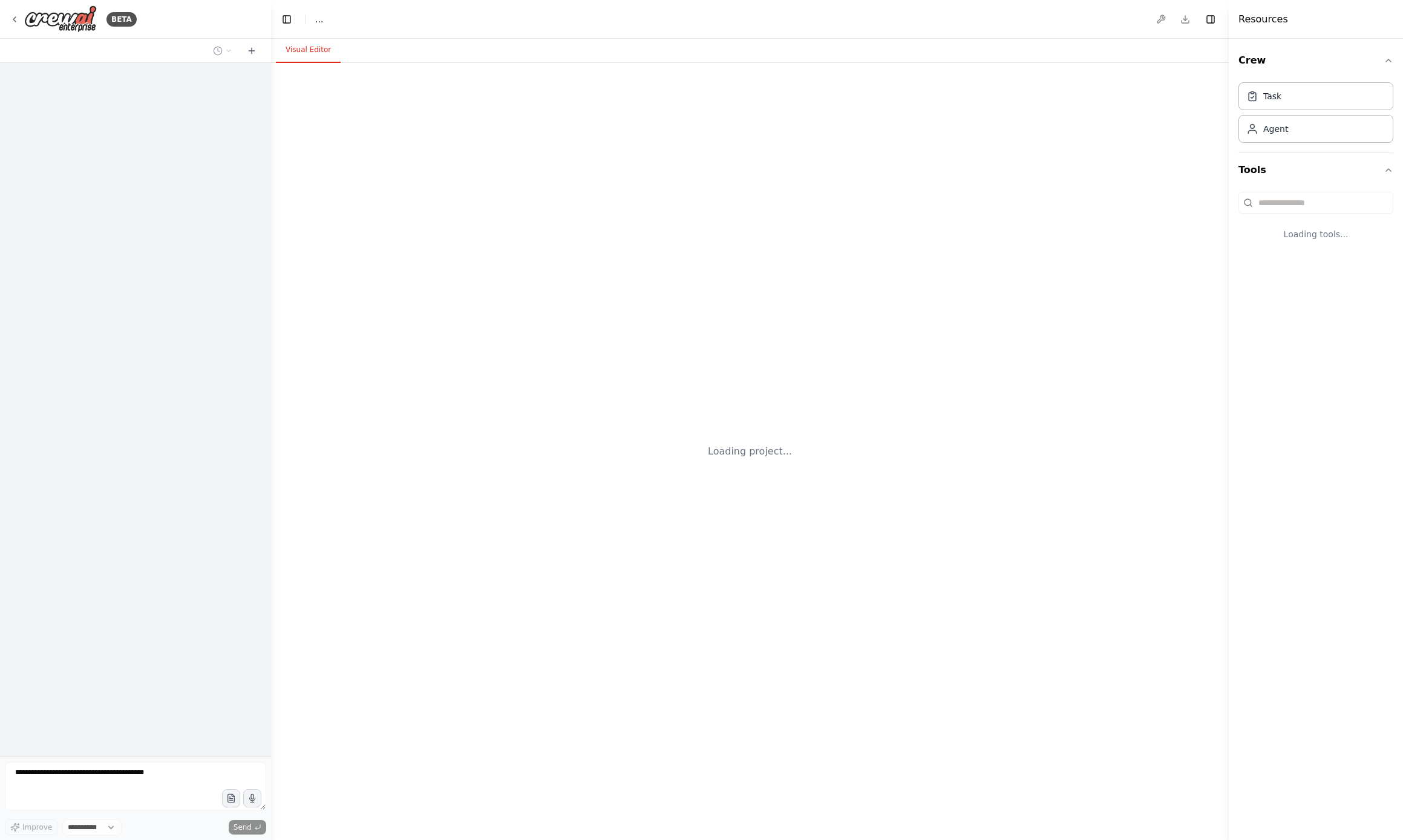
select select "****"
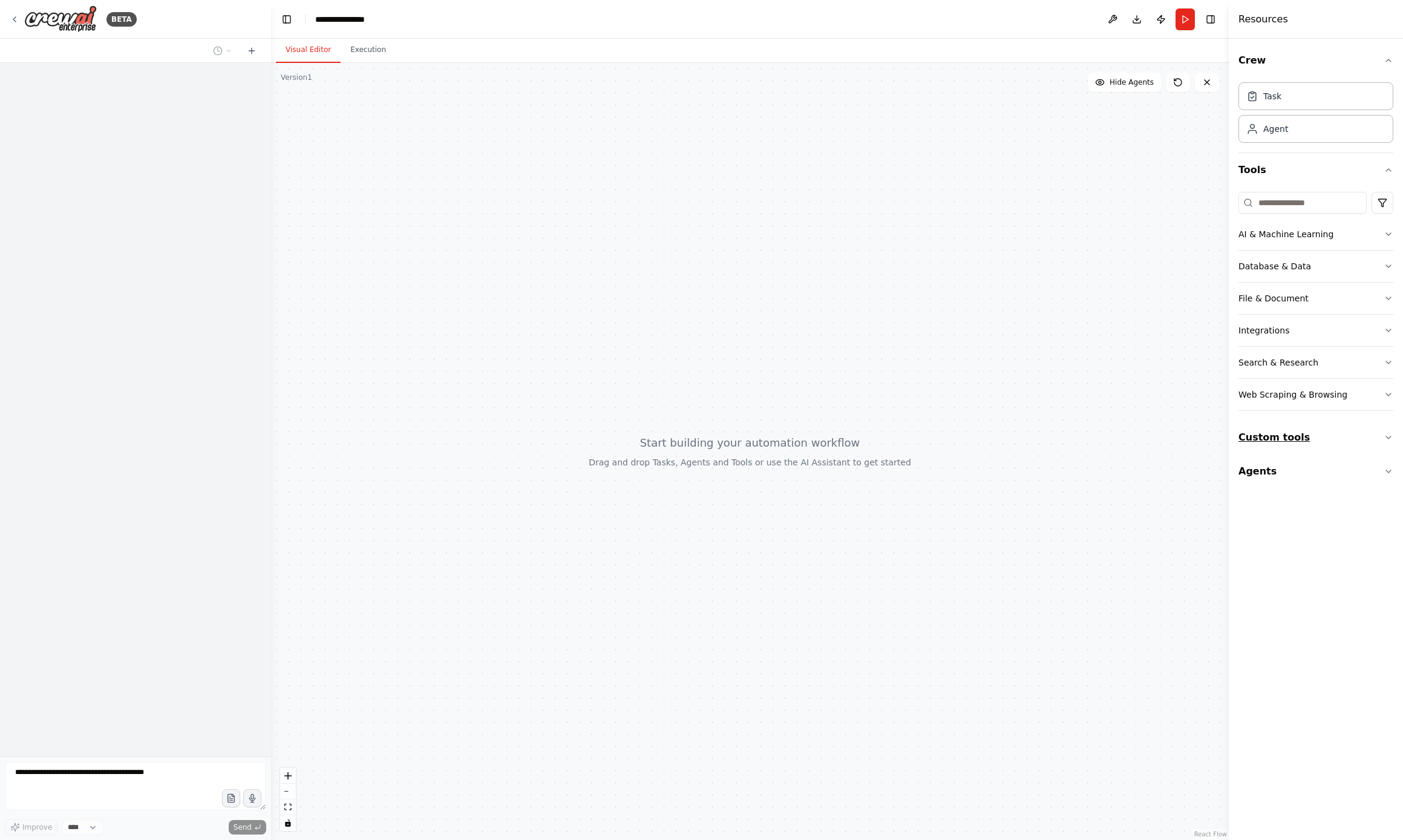
click at [1253, 437] on button "Custom tools" at bounding box center [1316, 438] width 155 height 34
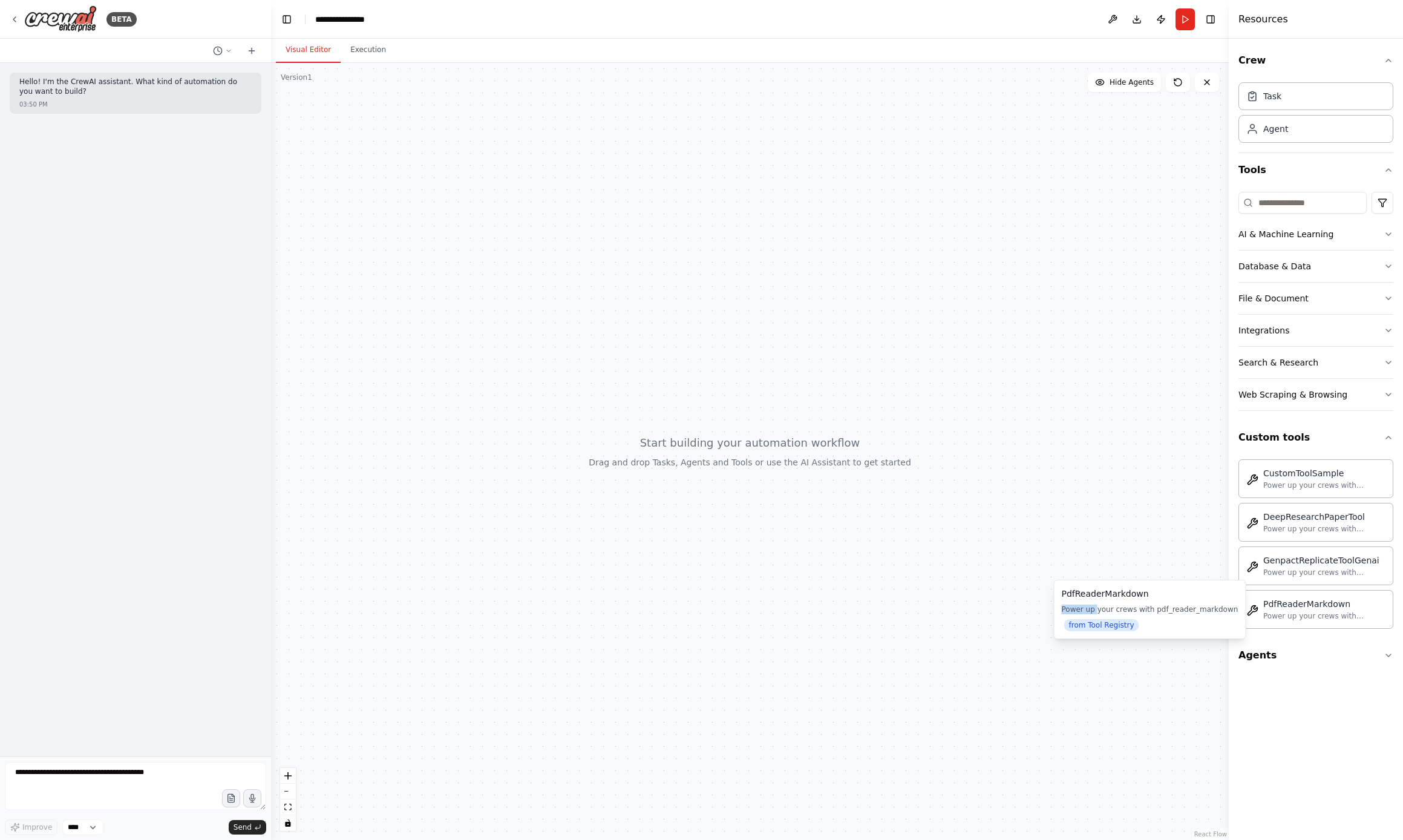
drag, startPoint x: 1097, startPoint y: 610, endPoint x: 1225, endPoint y: 602, distance: 128.2
click at [1225, 602] on div "PdfReaderMarkdown Power up your crews with pdf_reader_markdown from Tool Regist…" at bounding box center [1150, 609] width 177 height 43
click at [1224, 605] on div "Power up your crews with pdf_reader_markdown" at bounding box center [1150, 609] width 177 height 9
click at [1289, 689] on div "Crew Task Agent Tools AI & Machine Learning Database & Data File & Document Int…" at bounding box center [1315, 440] width 174 height 801
